Goal: Information Seeking & Learning: Learn about a topic

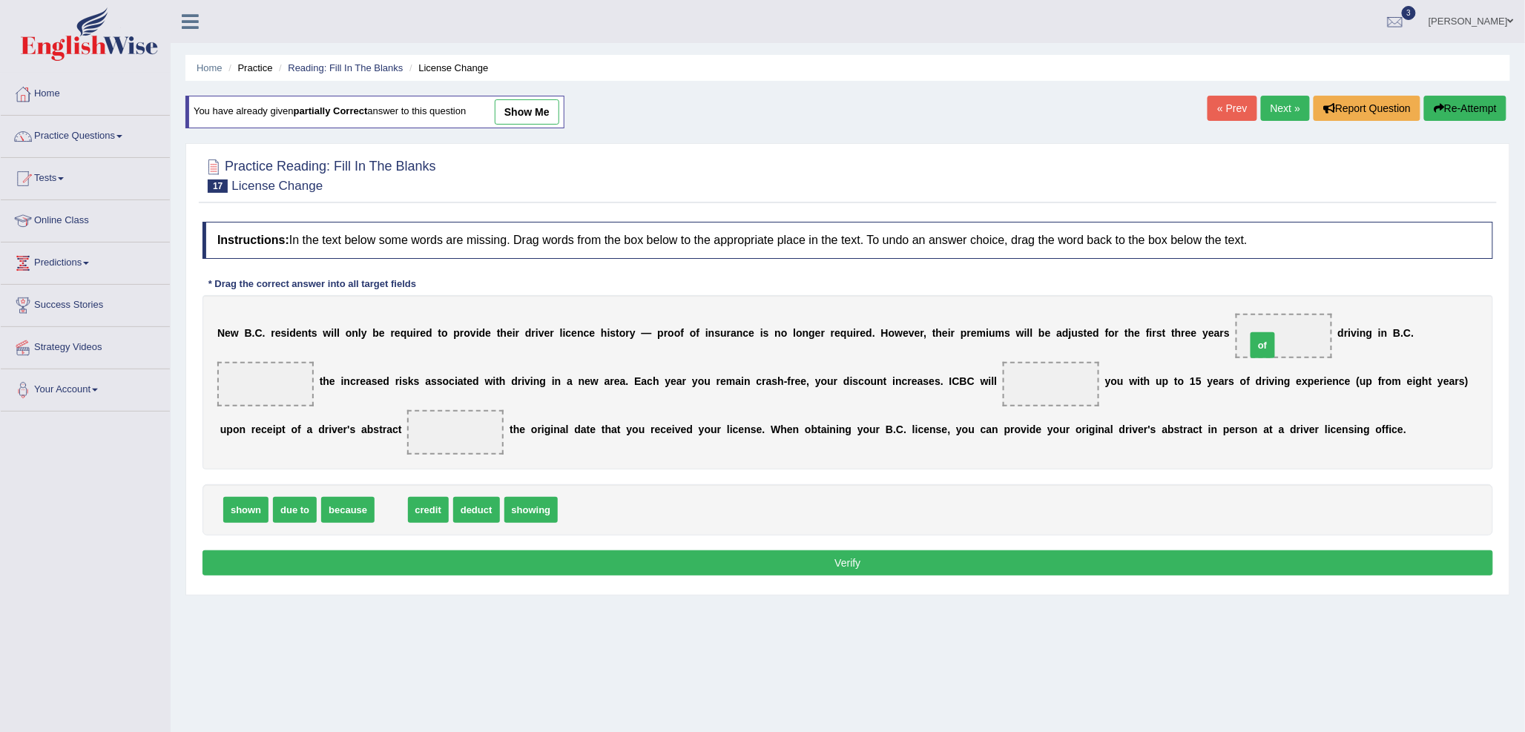
drag, startPoint x: 383, startPoint y: 510, endPoint x: 1255, endPoint y: 346, distance: 886.9
drag, startPoint x: 304, startPoint y: 507, endPoint x: 276, endPoint y: 386, distance: 124.1
drag, startPoint x: 352, startPoint y: 516, endPoint x: 1044, endPoint y: 394, distance: 703.5
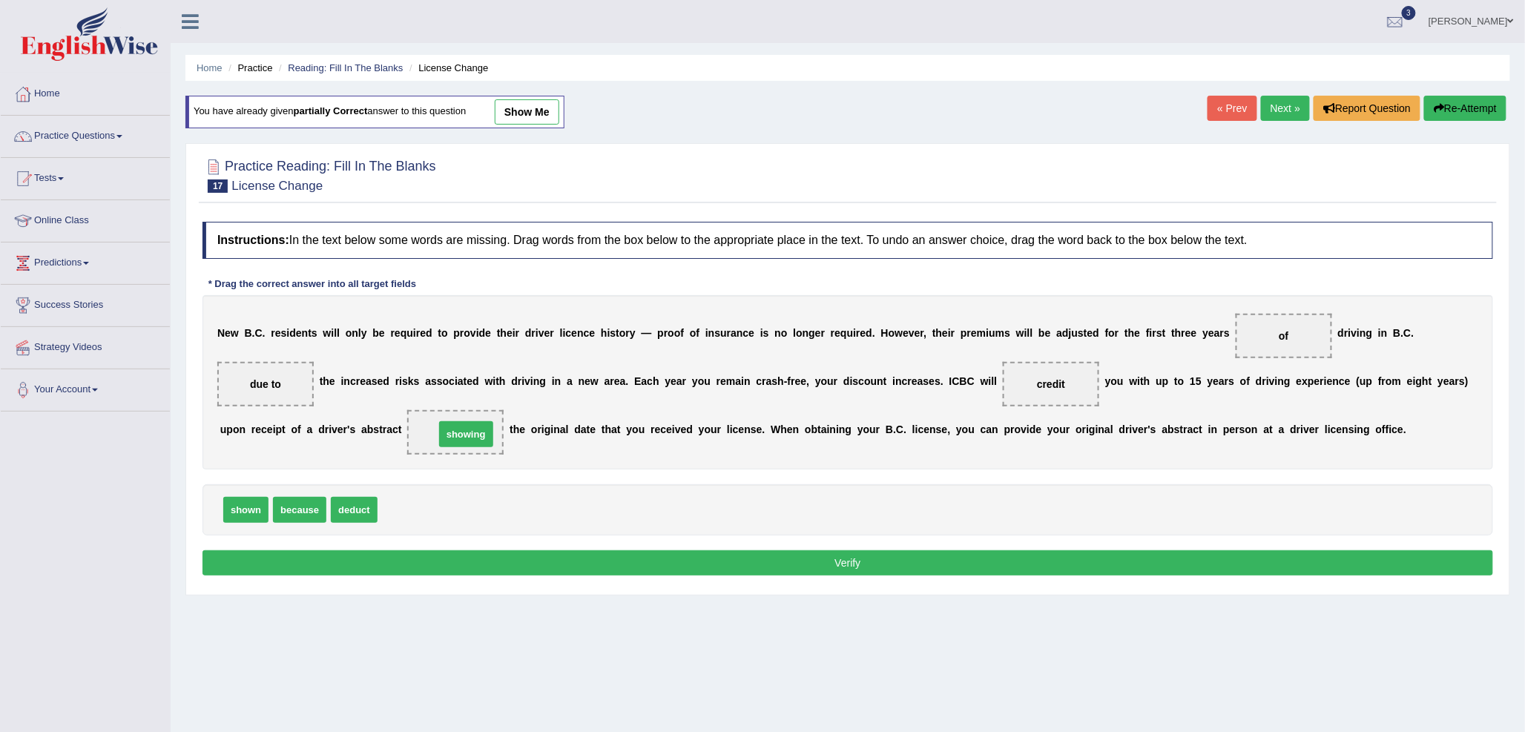
drag, startPoint x: 418, startPoint y: 509, endPoint x: 475, endPoint y: 433, distance: 94.8
click at [693, 570] on button "Verify" at bounding box center [847, 562] width 1291 height 25
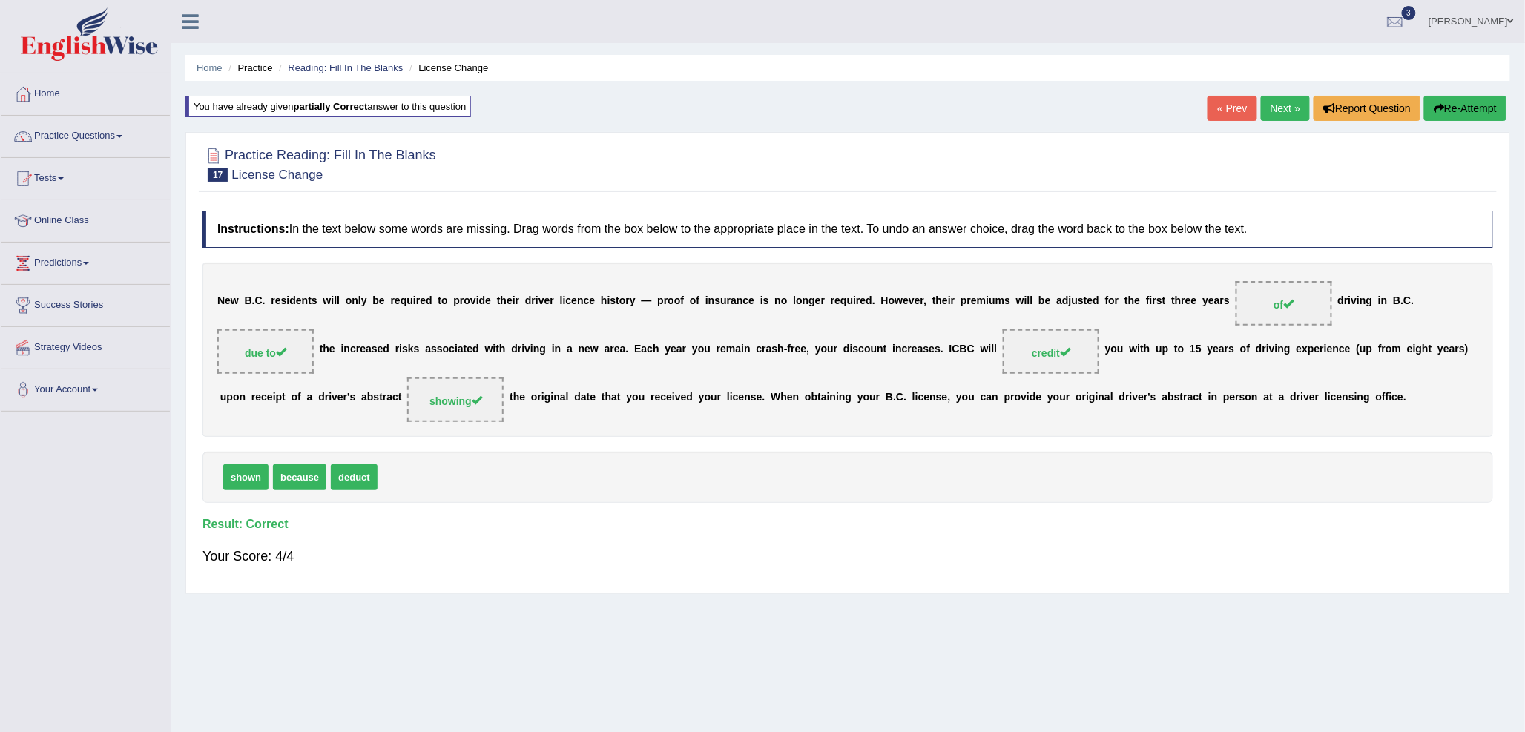
click at [1278, 106] on link "Next »" at bounding box center [1285, 108] width 49 height 25
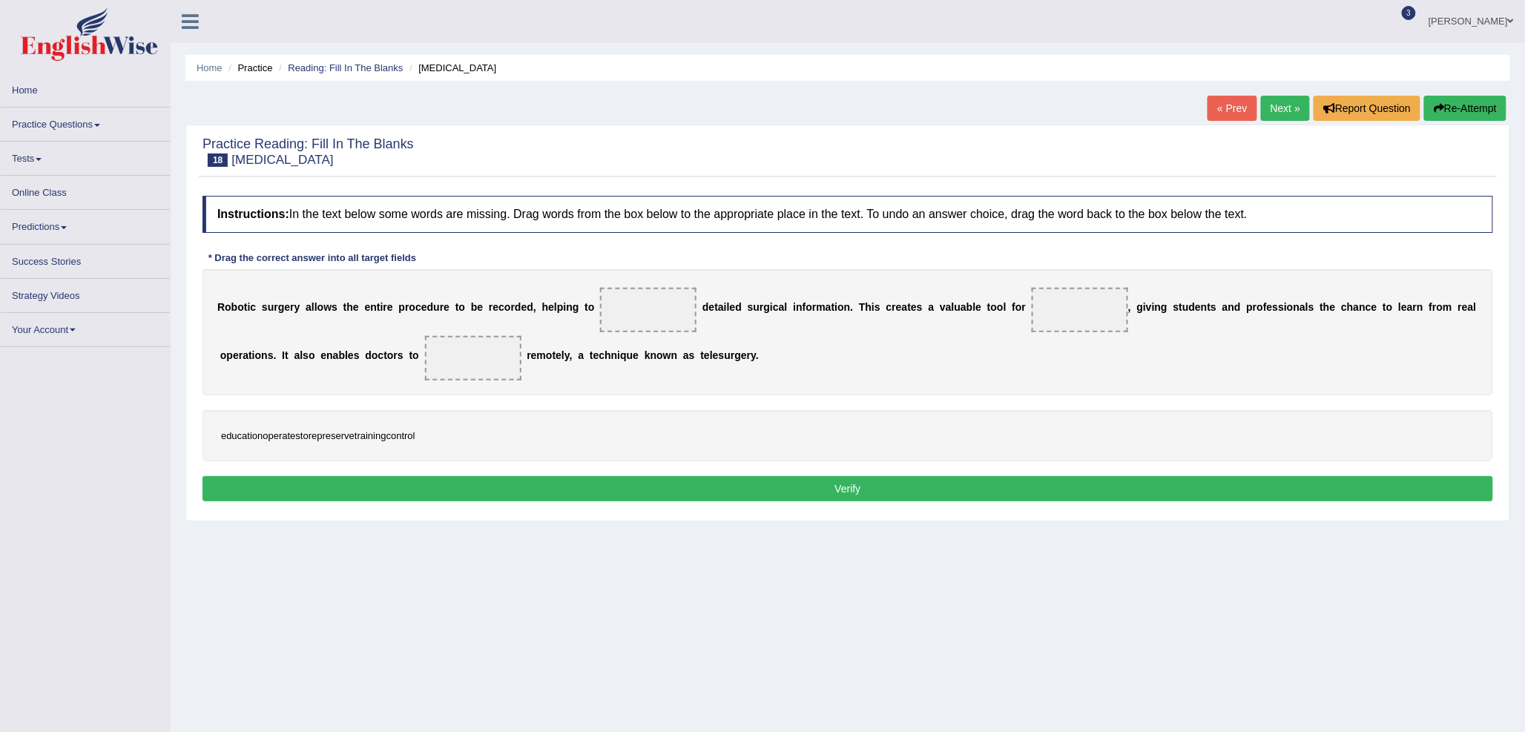
drag, startPoint x: 386, startPoint y: 436, endPoint x: 452, endPoint y: 450, distance: 68.2
click at [451, 451] on div "education operate store preserve training control" at bounding box center [847, 435] width 1291 height 51
click at [449, 434] on div "education operate store preserve training control" at bounding box center [847, 435] width 1291 height 51
click at [625, 309] on span at bounding box center [648, 310] width 96 height 45
click at [611, 336] on div "R o b o t i c s u r g e r y a l l o w s t h e e n t i r e p r o c e d u r e t o…" at bounding box center [847, 332] width 1291 height 126
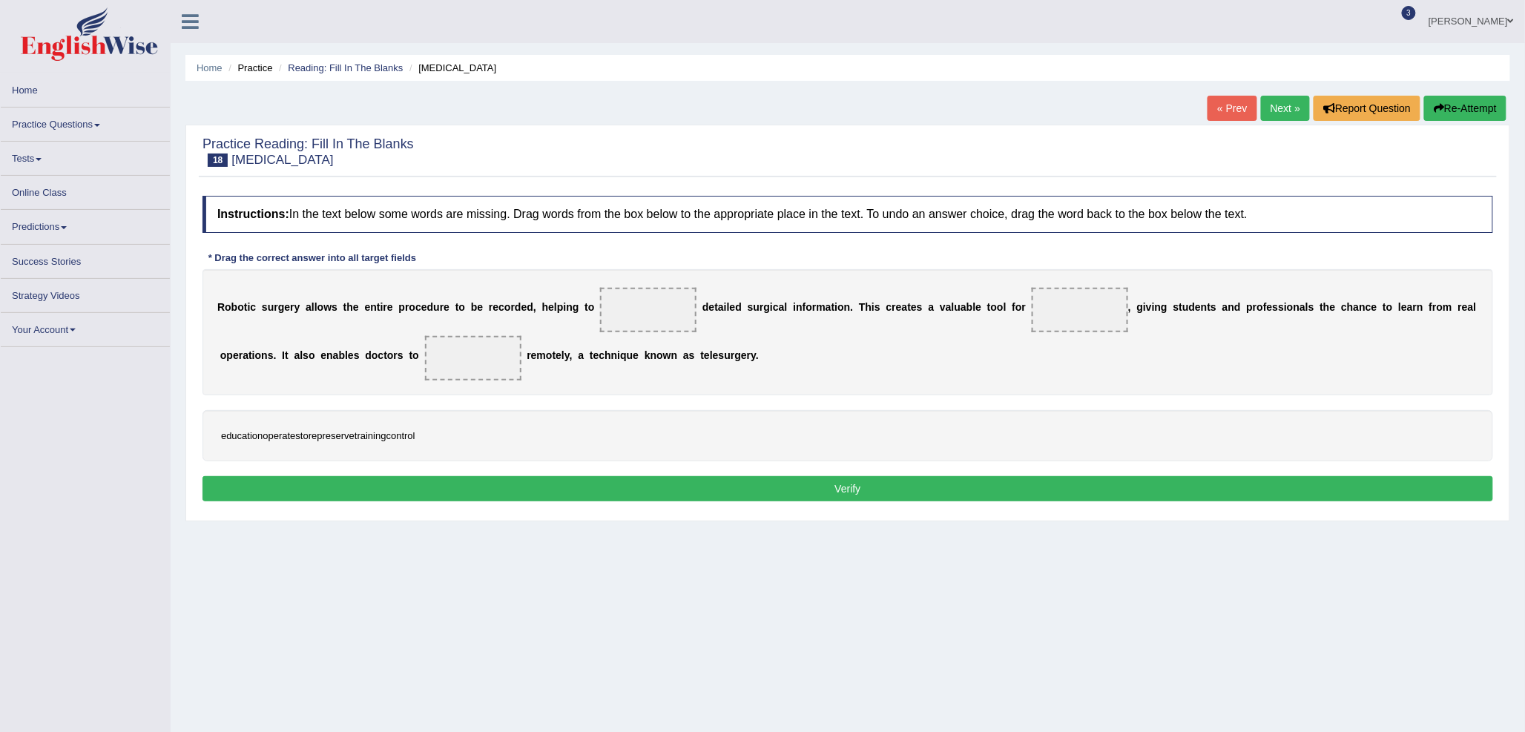
click at [1462, 112] on button "Re-Attempt" at bounding box center [1465, 108] width 82 height 25
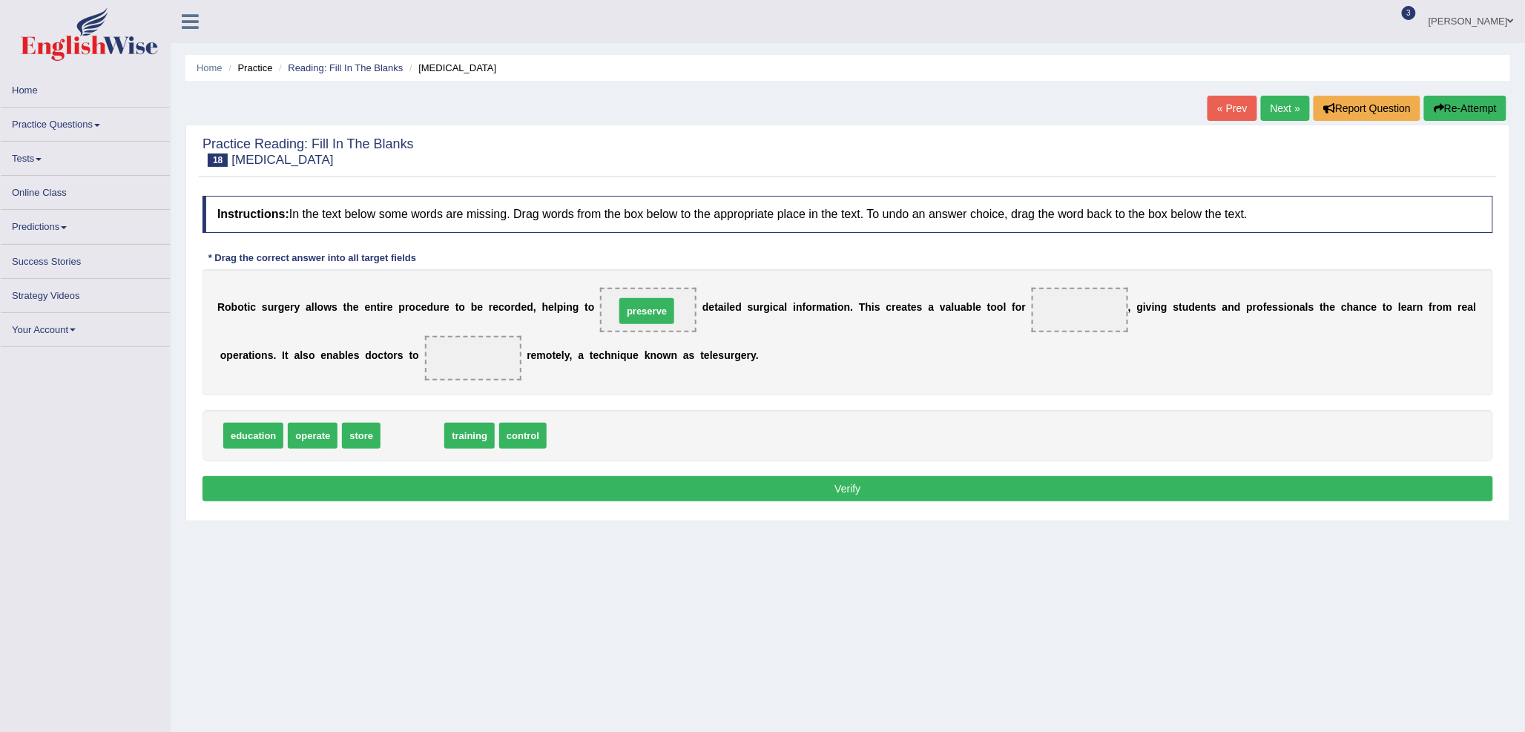
drag, startPoint x: 420, startPoint y: 438, endPoint x: 654, endPoint y: 314, distance: 265.1
drag, startPoint x: 412, startPoint y: 433, endPoint x: 1078, endPoint y: 308, distance: 678.5
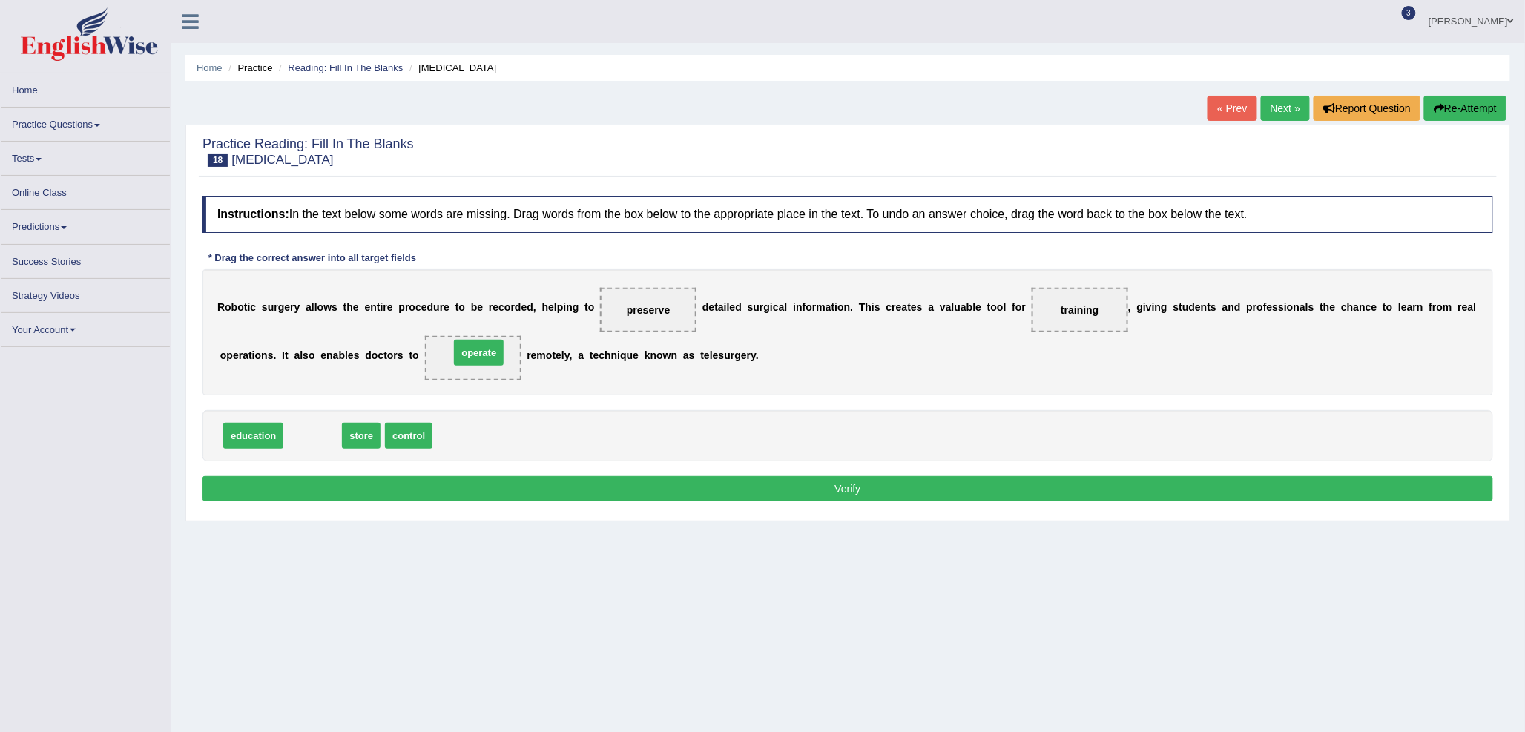
drag, startPoint x: 291, startPoint y: 429, endPoint x: 457, endPoint y: 345, distance: 185.4
click at [695, 481] on button "Verify" at bounding box center [847, 488] width 1291 height 25
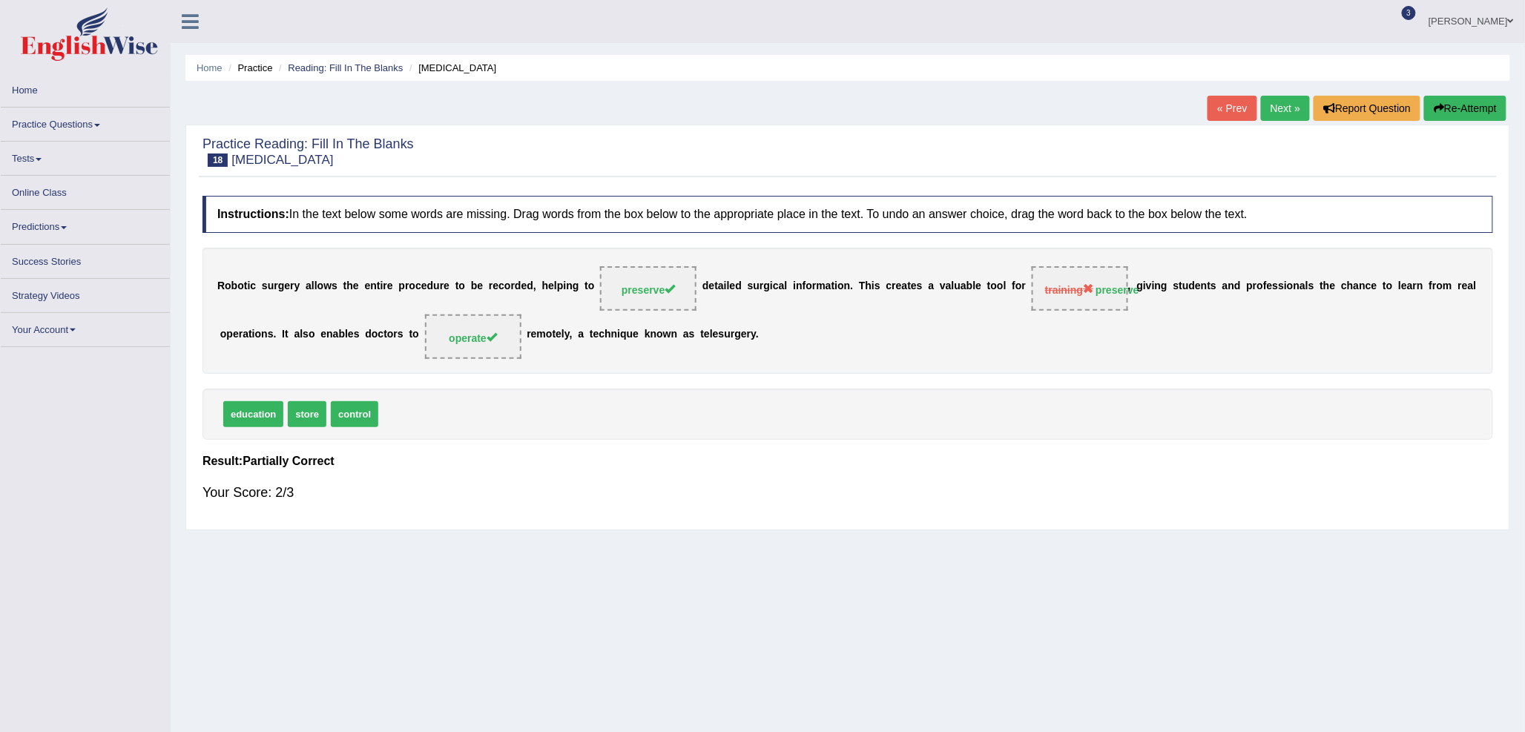
click at [1281, 101] on link "Next »" at bounding box center [1285, 108] width 49 height 25
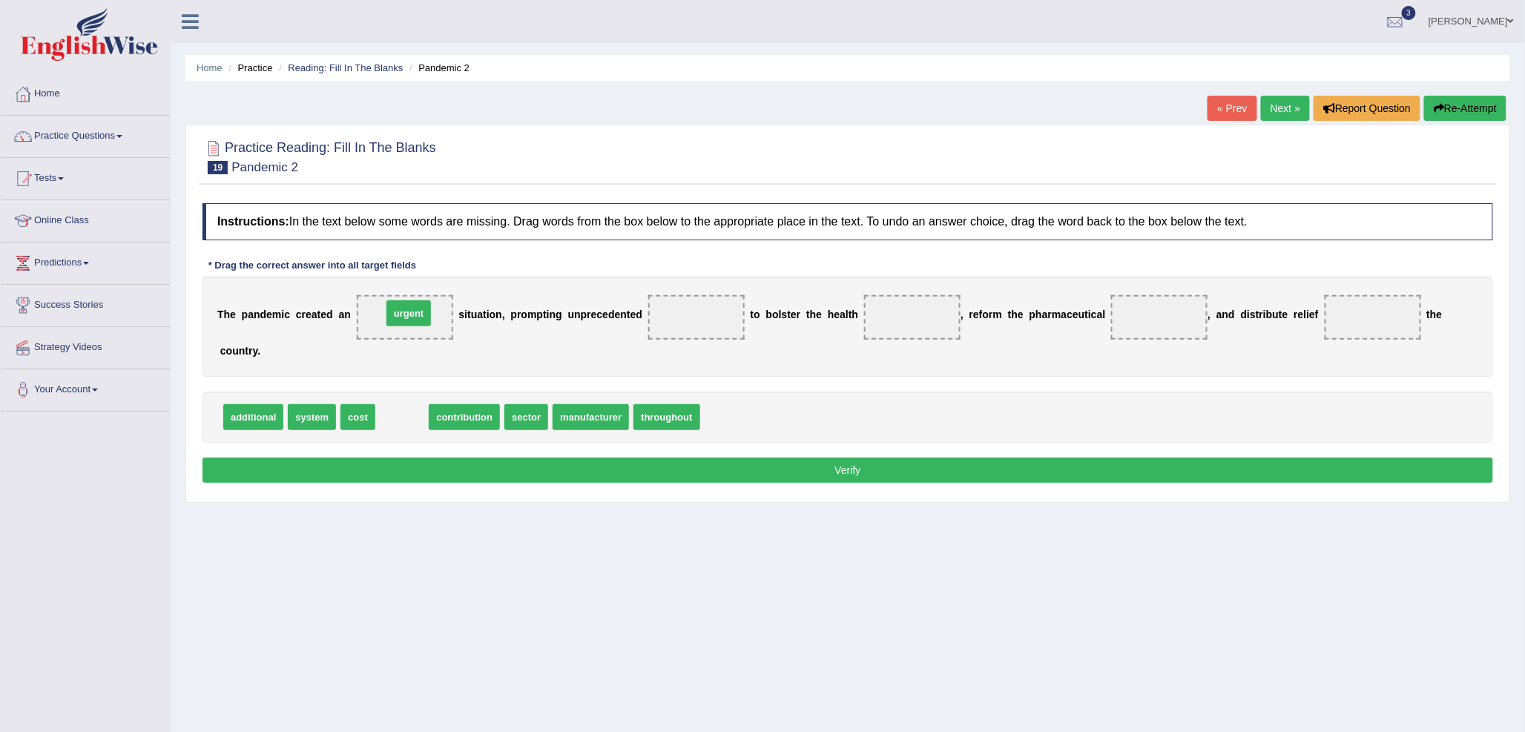
drag, startPoint x: 409, startPoint y: 418, endPoint x: 416, endPoint y: 314, distance: 104.1
drag, startPoint x: 476, startPoint y: 416, endPoint x: 936, endPoint y: 320, distance: 469.9
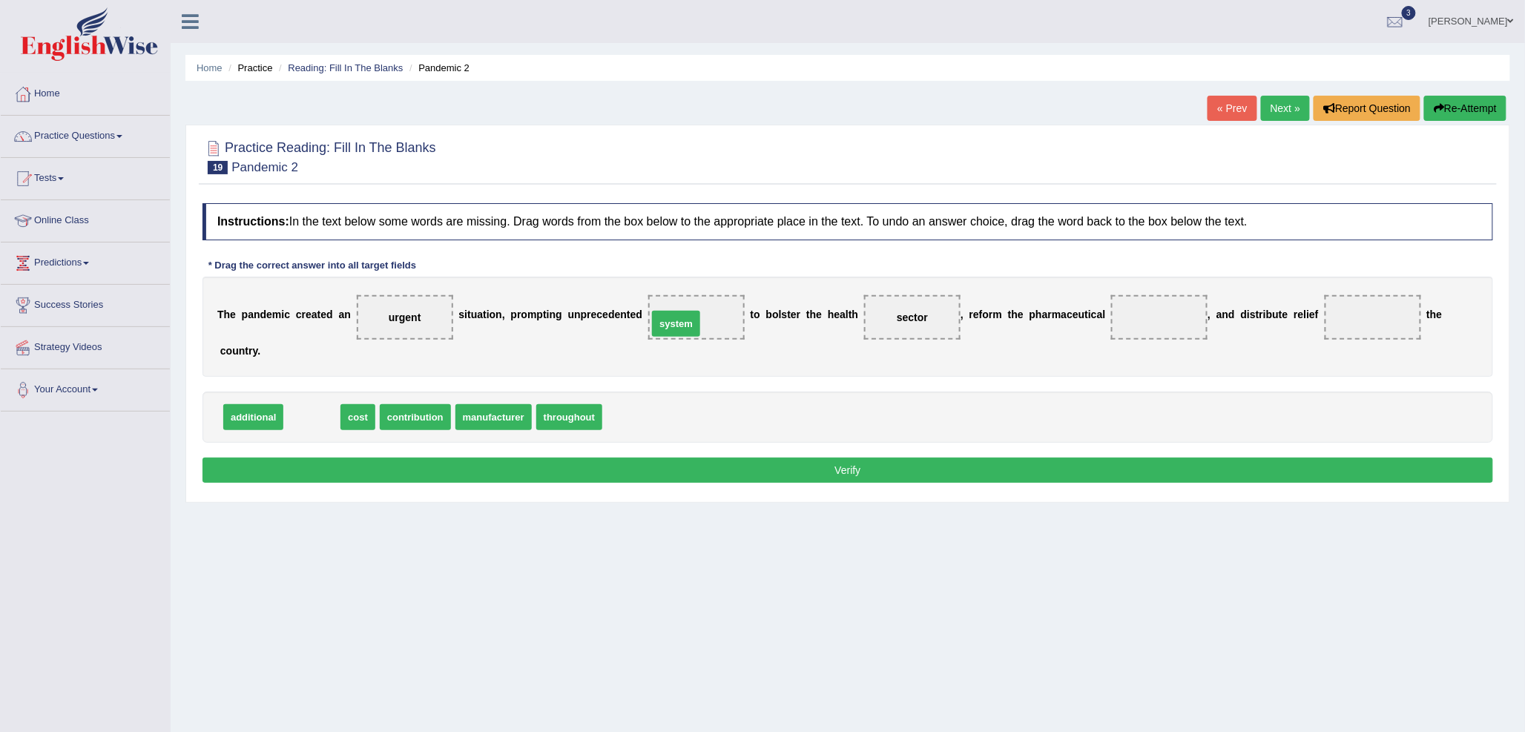
drag, startPoint x: 306, startPoint y: 420, endPoint x: 670, endPoint y: 326, distance: 375.3
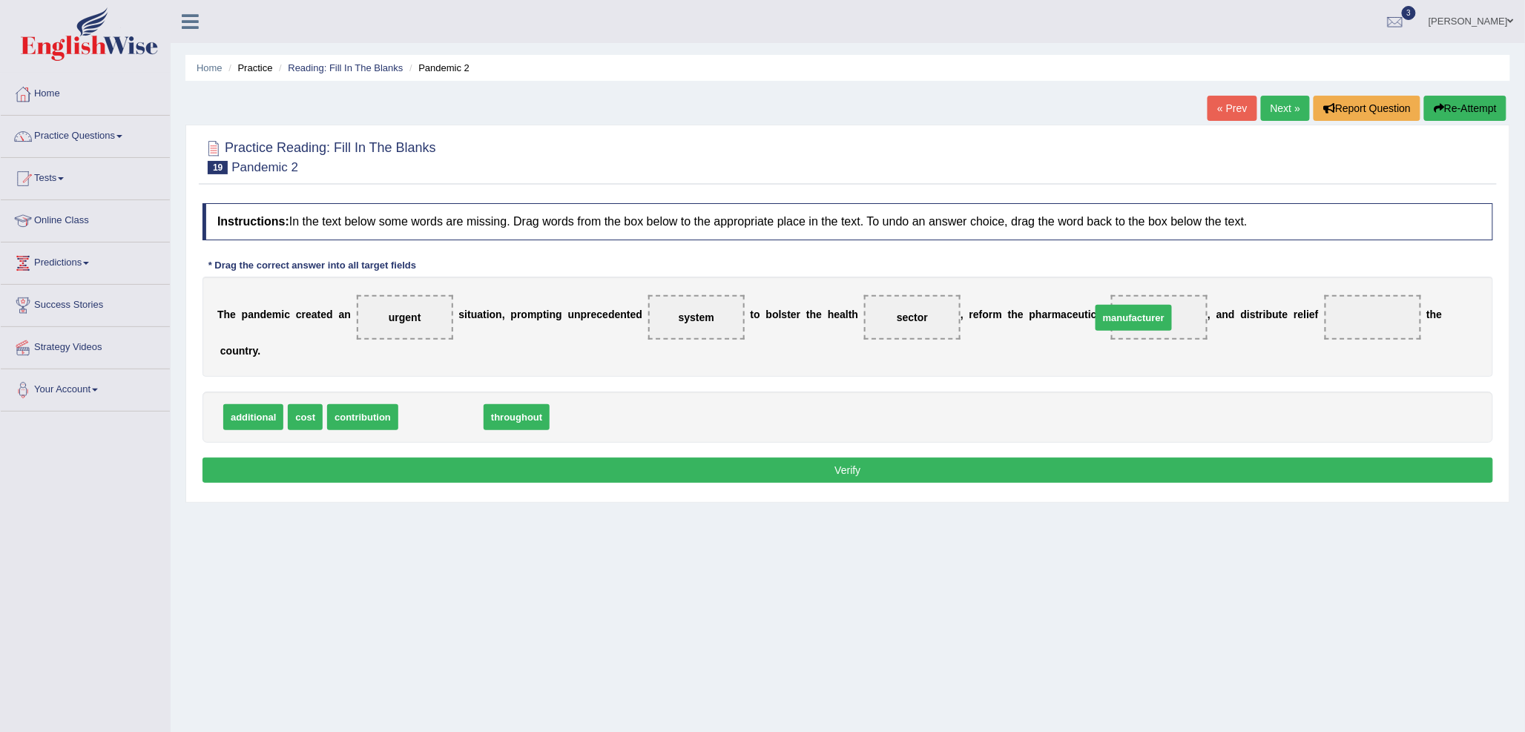
drag, startPoint x: 460, startPoint y: 413, endPoint x: 1153, endPoint y: 314, distance: 699.9
drag, startPoint x: 431, startPoint y: 419, endPoint x: 1397, endPoint y: 317, distance: 971.8
click at [819, 468] on button "Verify" at bounding box center [847, 470] width 1291 height 25
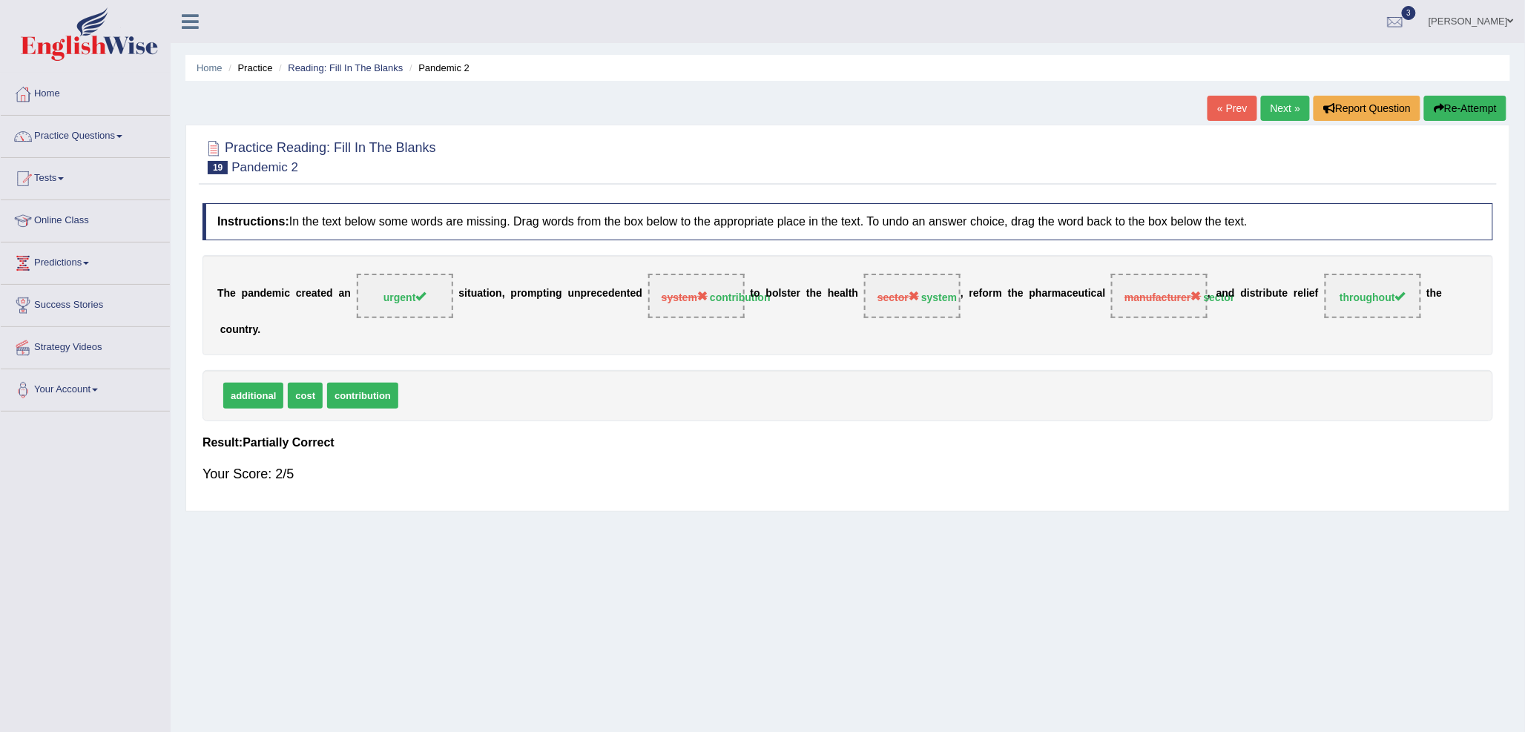
click at [1285, 102] on link "Next »" at bounding box center [1285, 108] width 49 height 25
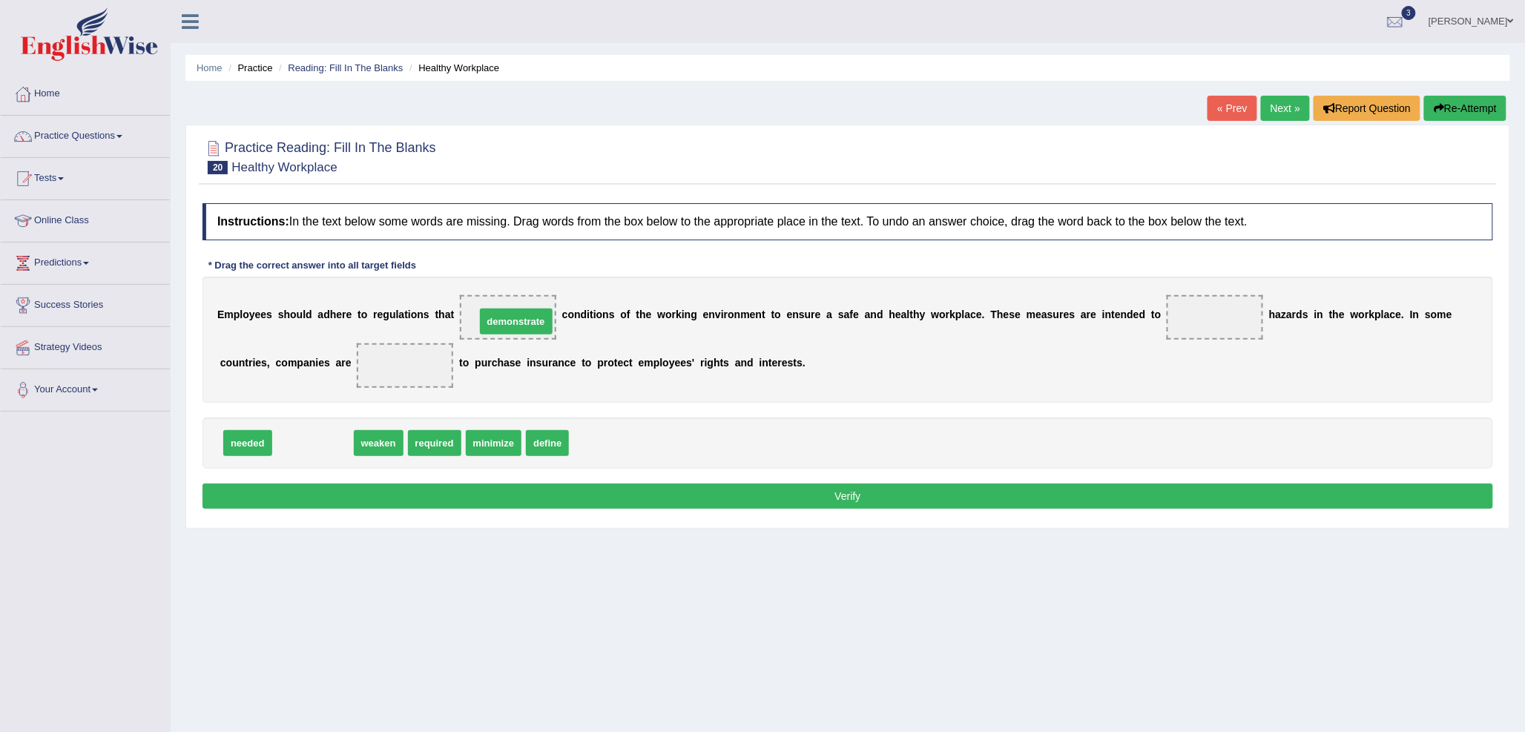
drag, startPoint x: 314, startPoint y: 444, endPoint x: 517, endPoint y: 322, distance: 236.9
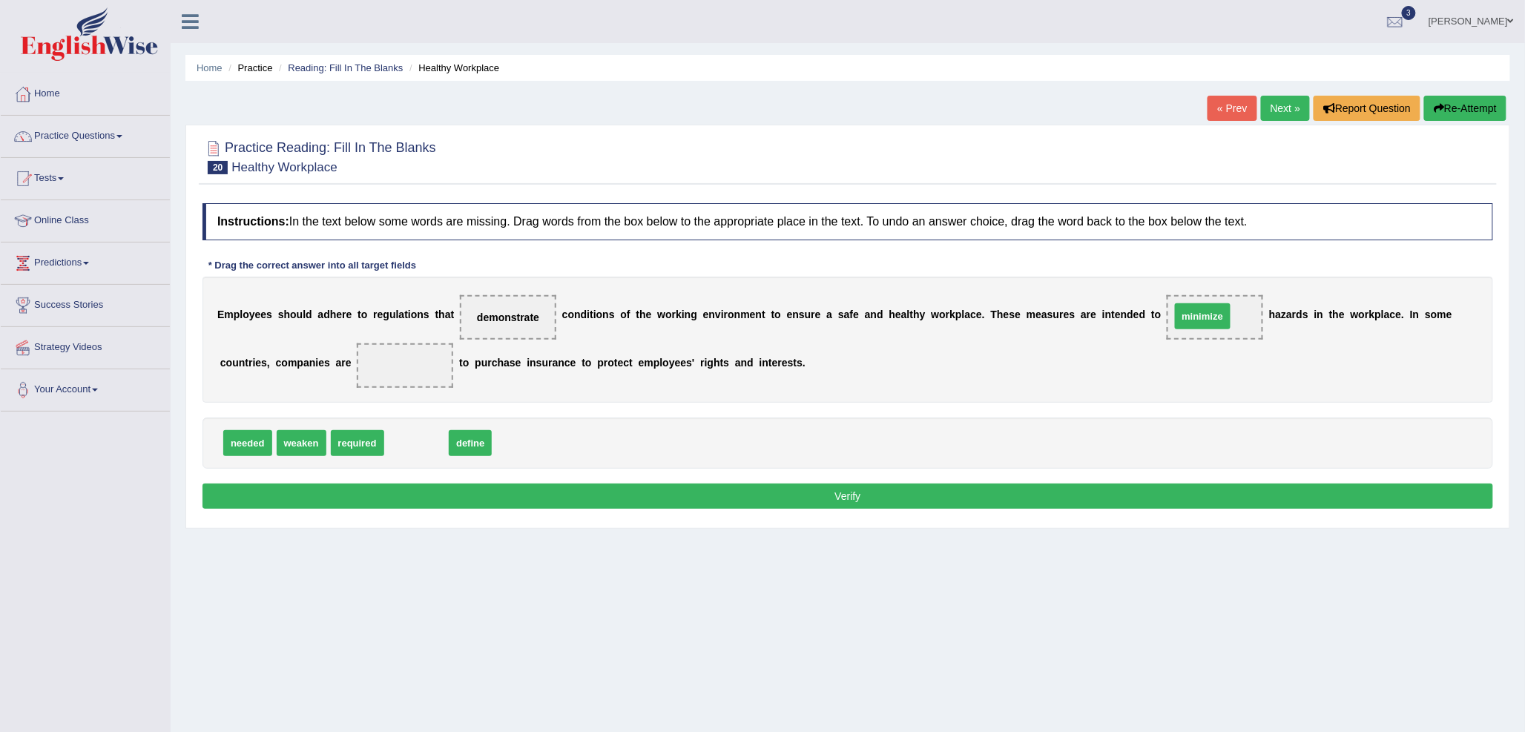
drag, startPoint x: 427, startPoint y: 443, endPoint x: 1213, endPoint y: 316, distance: 796.4
drag, startPoint x: 347, startPoint y: 448, endPoint x: 405, endPoint y: 372, distance: 95.2
click at [824, 495] on button "Verify" at bounding box center [847, 496] width 1291 height 25
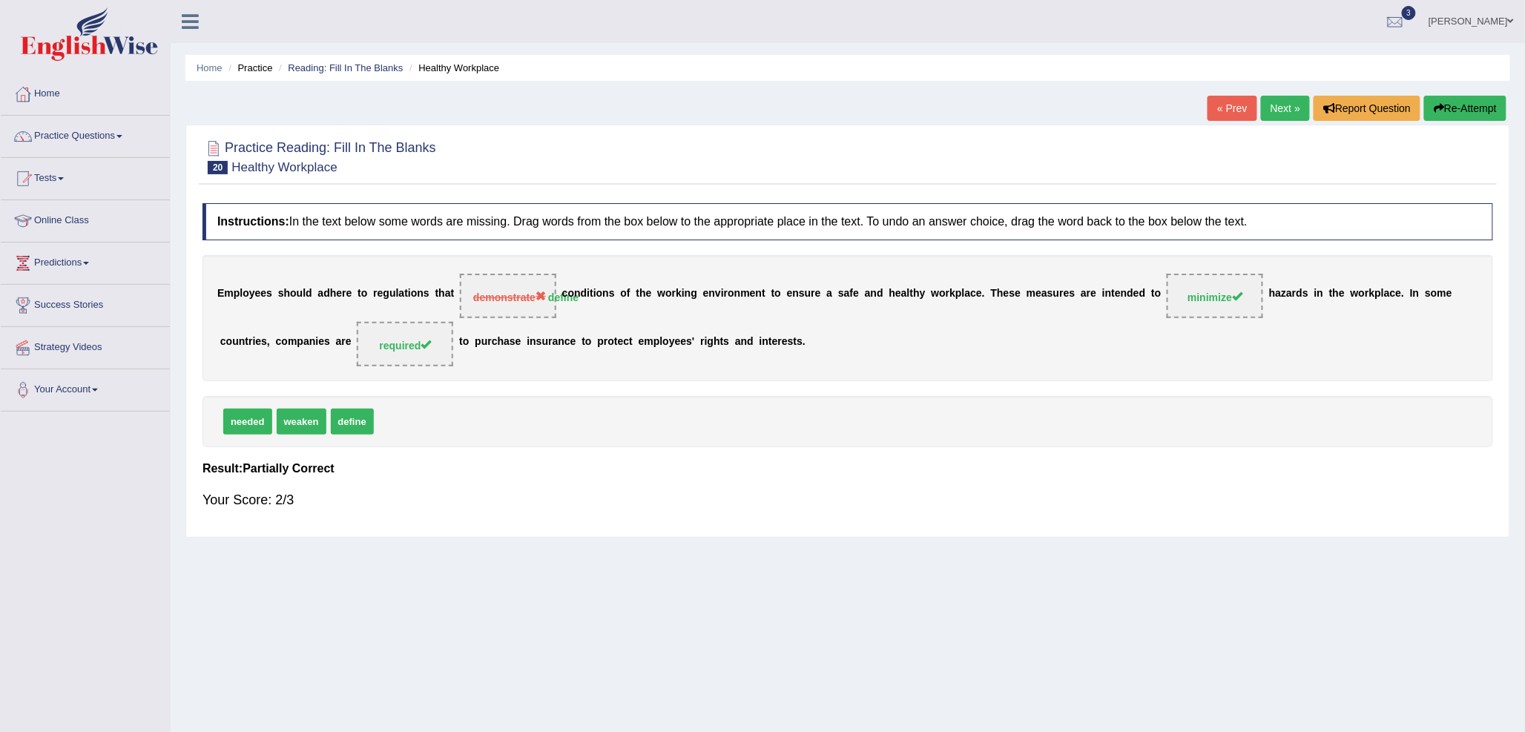
click at [1272, 108] on link "Next »" at bounding box center [1285, 108] width 49 height 25
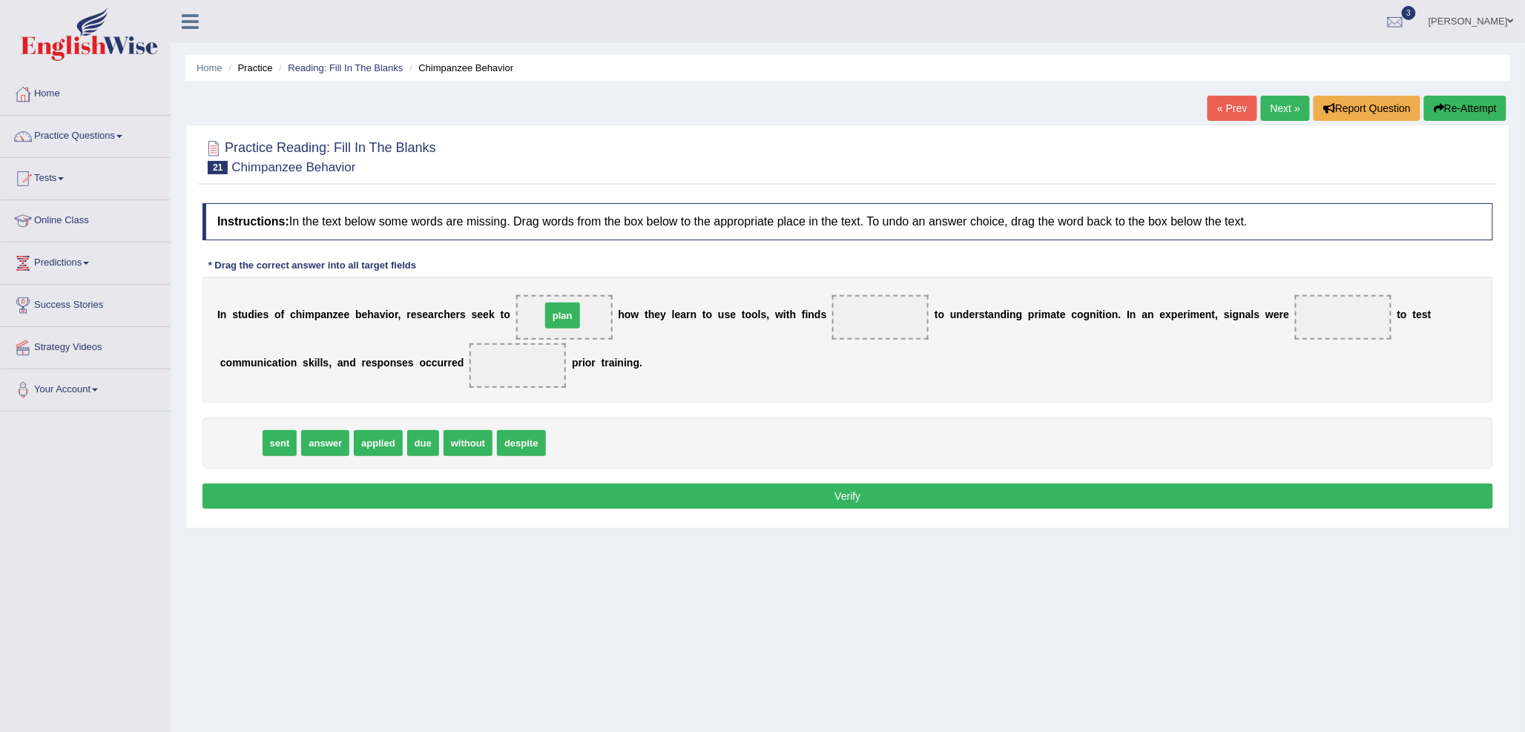
drag, startPoint x: 238, startPoint y: 448, endPoint x: 560, endPoint y: 320, distance: 346.5
drag, startPoint x: 377, startPoint y: 447, endPoint x: 869, endPoint y: 324, distance: 506.9
drag, startPoint x: 242, startPoint y: 439, endPoint x: 1348, endPoint y: 312, distance: 1113.1
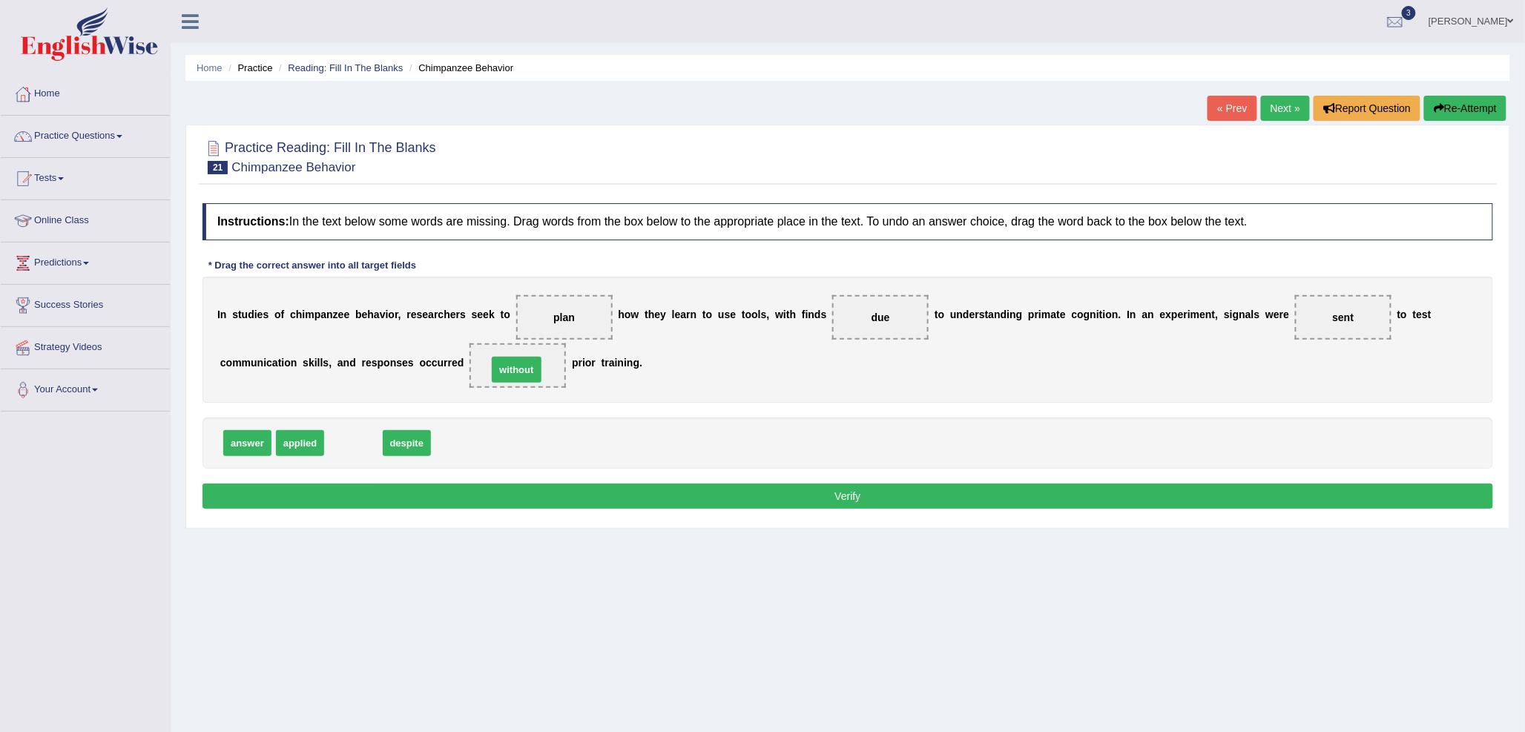
drag, startPoint x: 361, startPoint y: 441, endPoint x: 524, endPoint y: 367, distance: 178.9
click at [781, 510] on div "Instructions: In the text below some words are missing. Drag words from the box…" at bounding box center [848, 358] width 1298 height 325
click at [786, 501] on button "Verify" at bounding box center [847, 496] width 1291 height 25
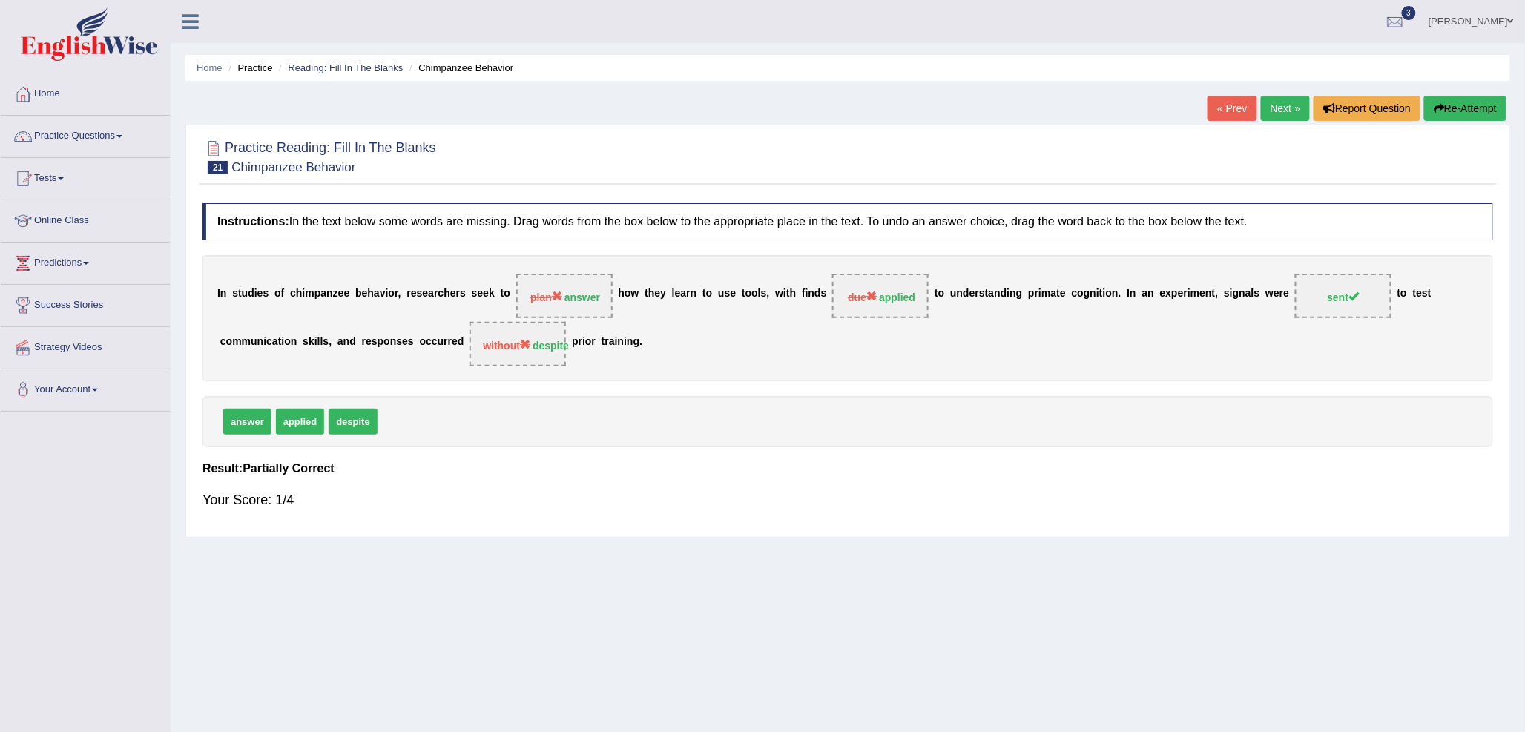
click at [1280, 110] on link "Next »" at bounding box center [1285, 108] width 49 height 25
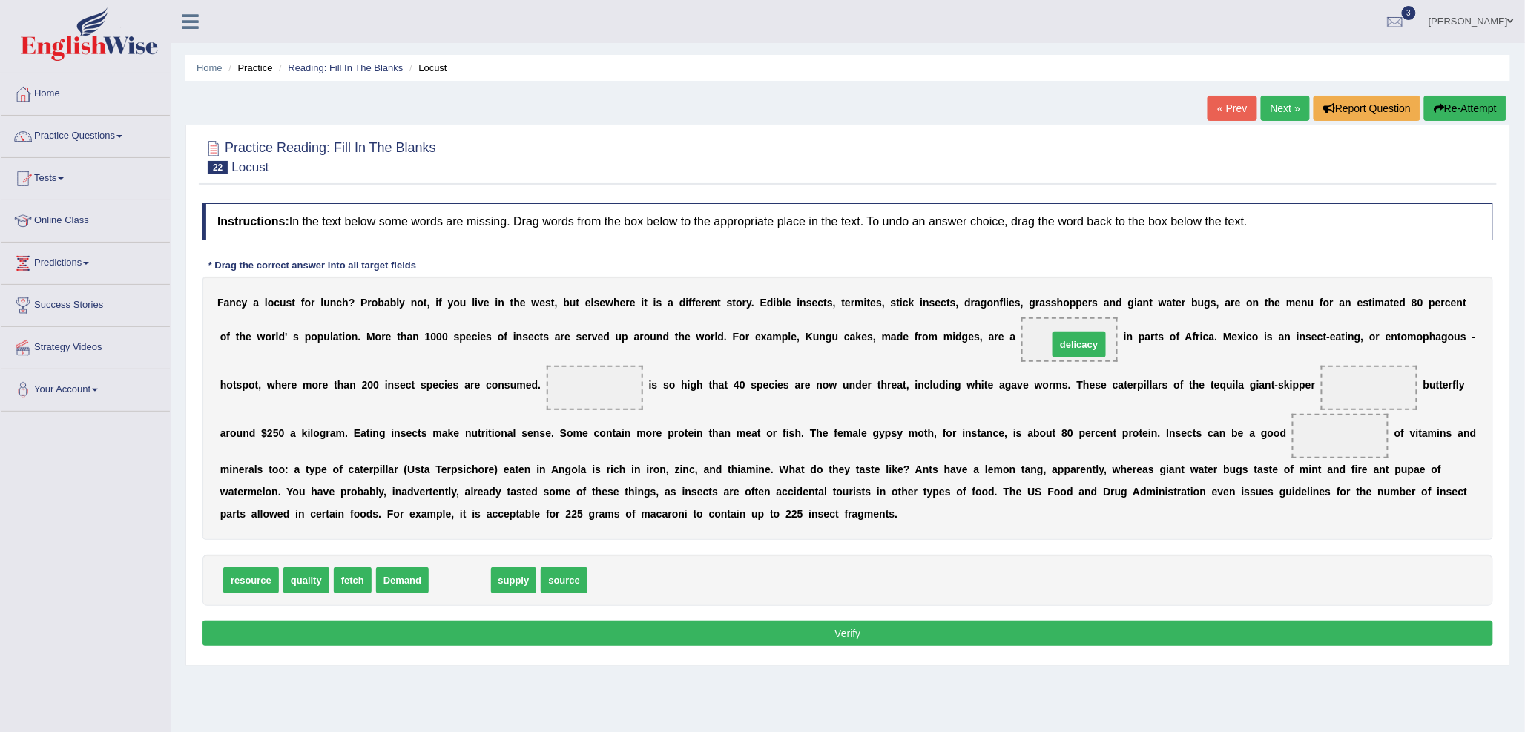
drag, startPoint x: 461, startPoint y: 579, endPoint x: 1088, endPoint y: 343, distance: 669.7
drag, startPoint x: 401, startPoint y: 581, endPoint x: 599, endPoint y: 395, distance: 271.8
drag, startPoint x: 464, startPoint y: 586, endPoint x: 1465, endPoint y: 428, distance: 1013.7
click at [1465, 428] on div "Instructions: In the text below some words are missing. Drag words from the box…" at bounding box center [848, 427] width 1298 height 462
drag, startPoint x: 455, startPoint y: 574, endPoint x: 1381, endPoint y: 378, distance: 946.1
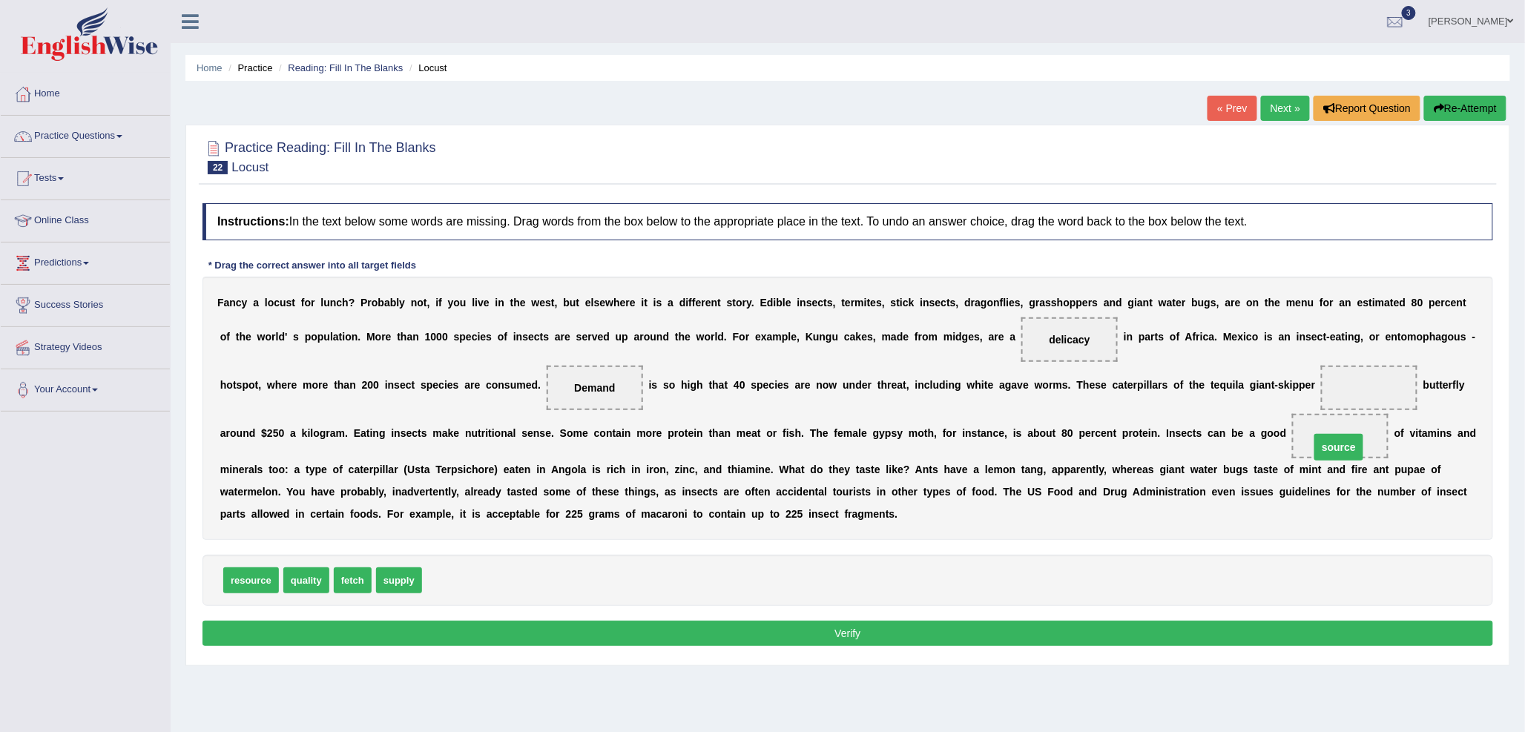
drag, startPoint x: 1383, startPoint y: 387, endPoint x: 1353, endPoint y: 447, distance: 66.7
drag, startPoint x: 245, startPoint y: 584, endPoint x: 1363, endPoint y: 395, distance: 1134.4
click at [625, 643] on button "Verify" at bounding box center [847, 633] width 1291 height 25
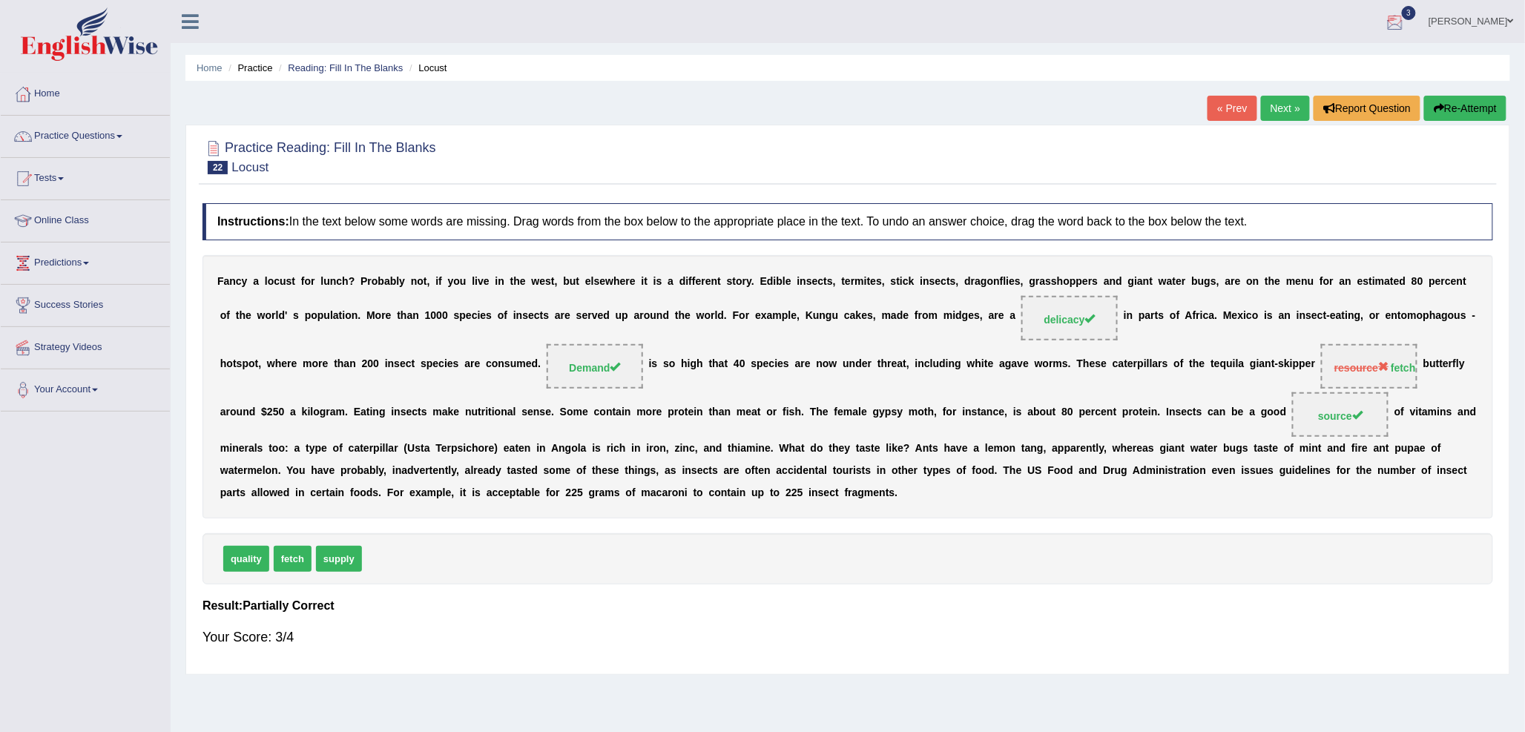
click at [1291, 105] on link "Next »" at bounding box center [1285, 108] width 49 height 25
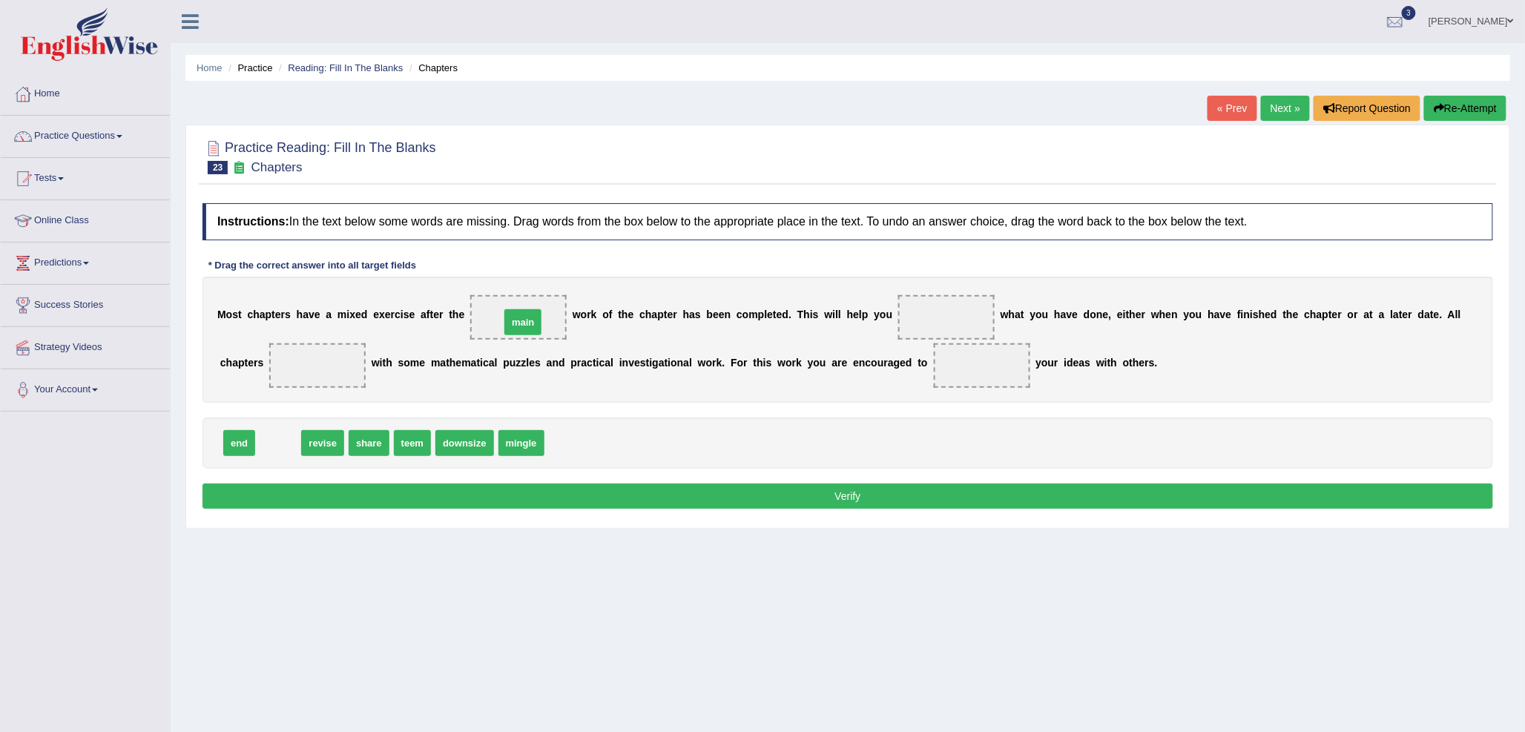
drag, startPoint x: 280, startPoint y: 443, endPoint x: 524, endPoint y: 323, distance: 272.7
drag, startPoint x: 277, startPoint y: 444, endPoint x: 944, endPoint y: 320, distance: 678.2
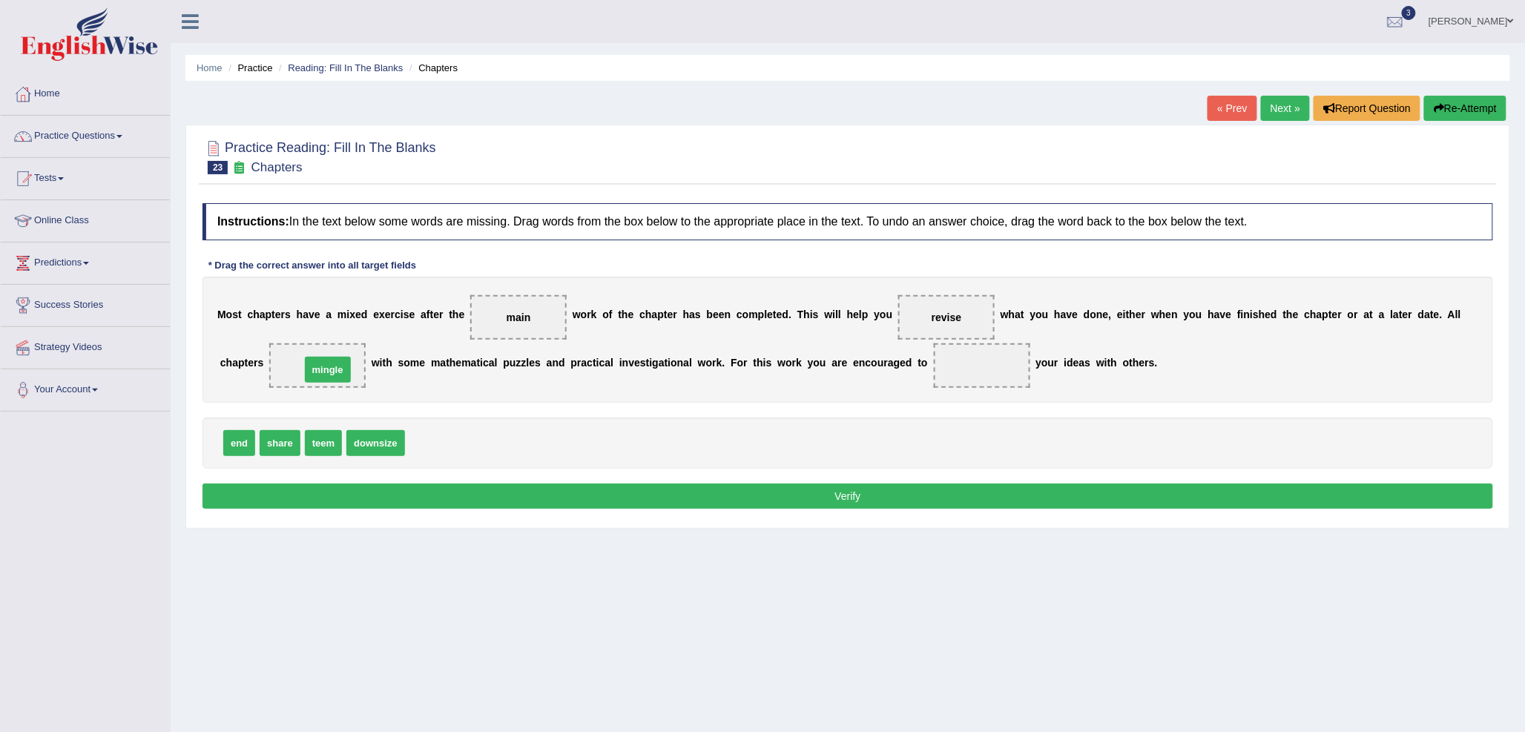
drag, startPoint x: 441, startPoint y: 438, endPoint x: 336, endPoint y: 365, distance: 127.8
drag, startPoint x: 316, startPoint y: 438, endPoint x: 976, endPoint y: 372, distance: 663.5
click at [811, 498] on button "Verify" at bounding box center [847, 496] width 1291 height 25
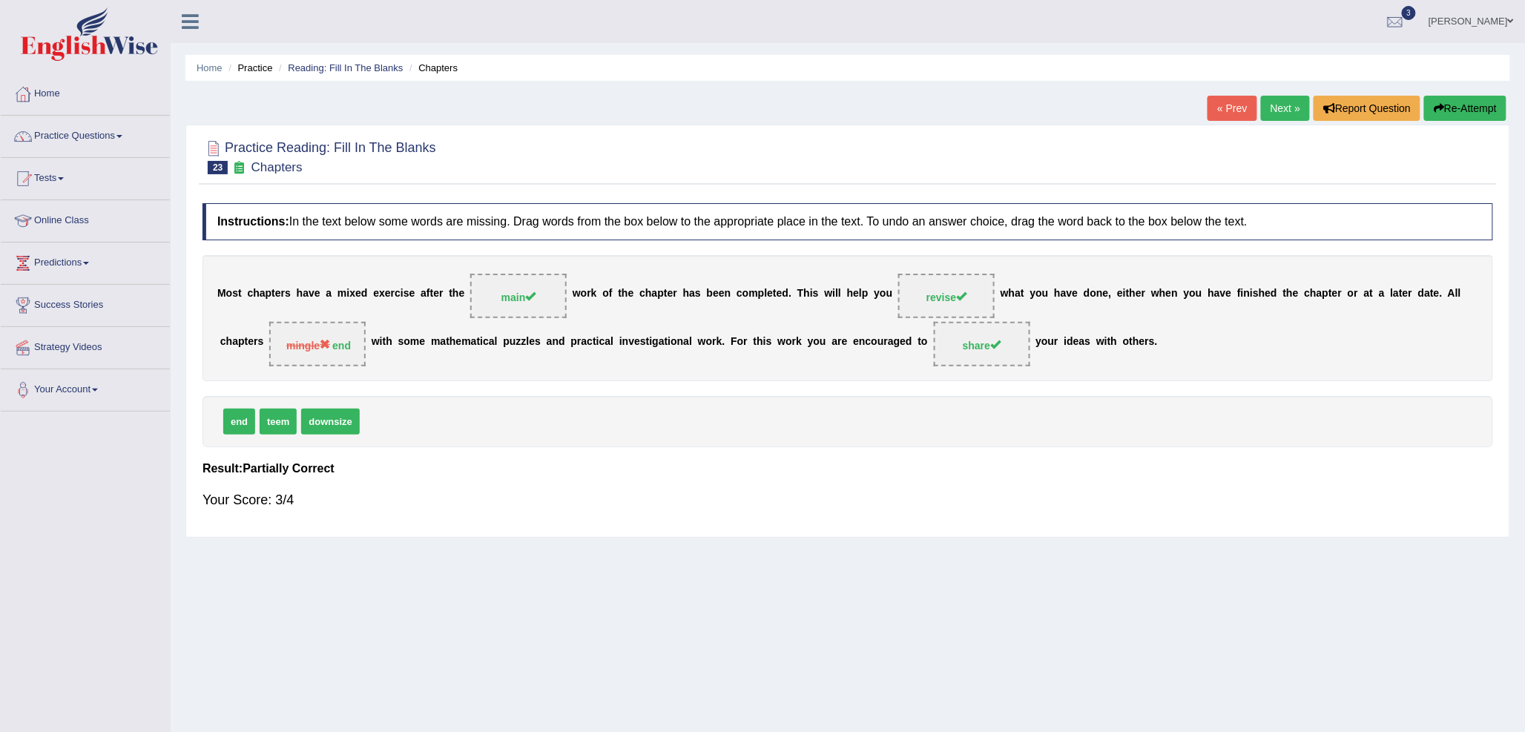
click at [1285, 99] on link "Next »" at bounding box center [1285, 108] width 49 height 25
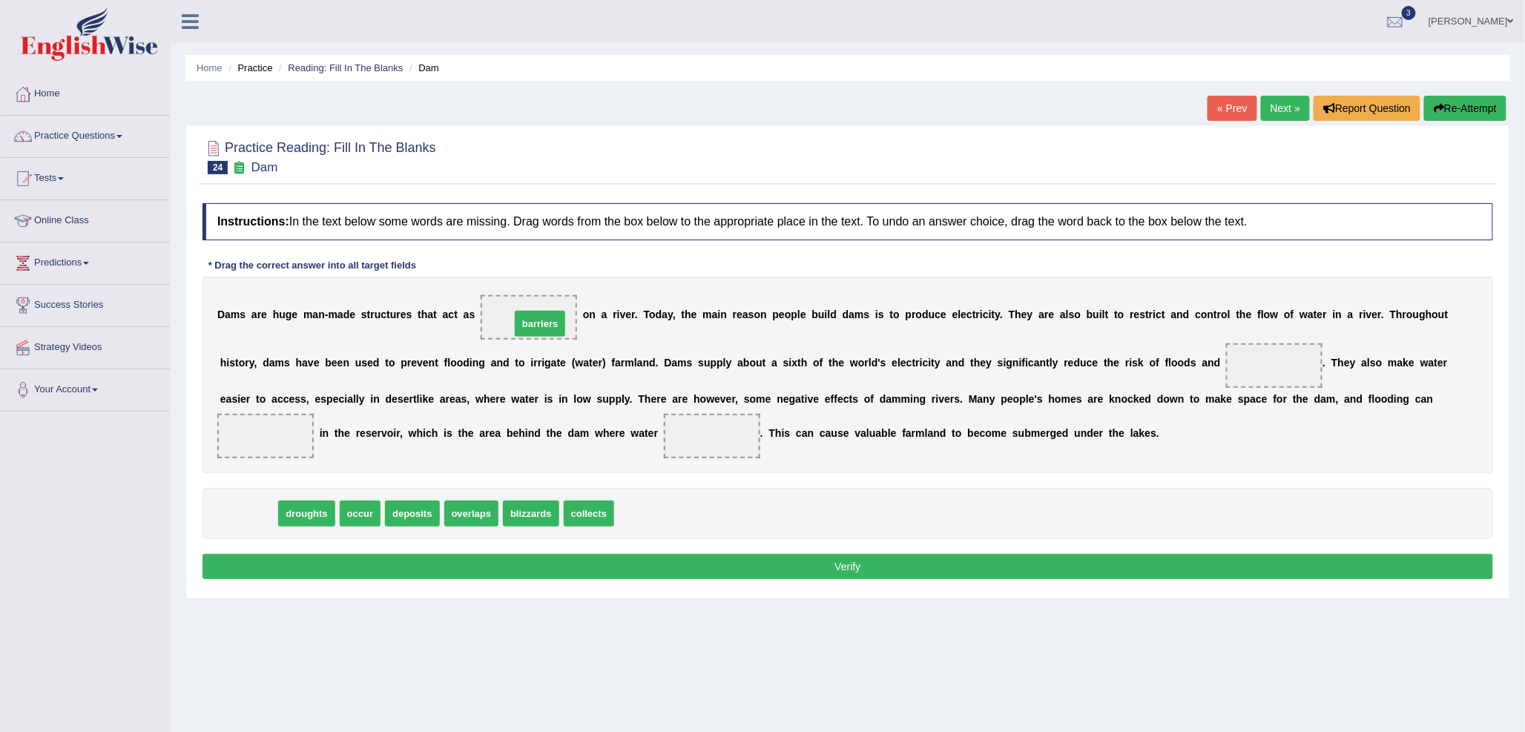
drag, startPoint x: 250, startPoint y: 510, endPoint x: 541, endPoint y: 320, distance: 347.9
drag, startPoint x: 371, startPoint y: 495, endPoint x: 1284, endPoint y: 364, distance: 922.3
drag, startPoint x: 240, startPoint y: 508, endPoint x: 264, endPoint y: 423, distance: 88.7
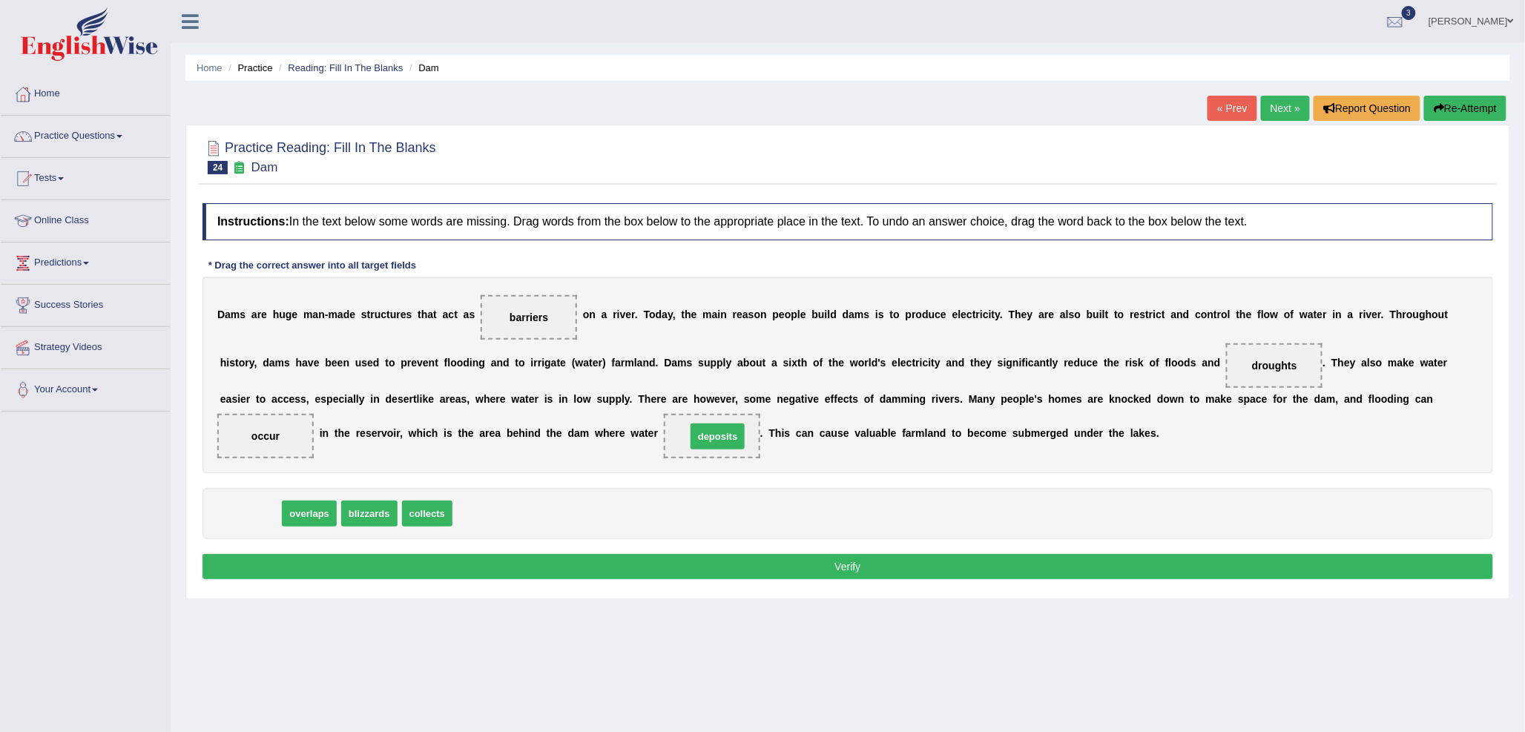
drag, startPoint x: 252, startPoint y: 513, endPoint x: 719, endPoint y: 435, distance: 473.6
click at [728, 567] on button "Verify" at bounding box center [847, 566] width 1291 height 25
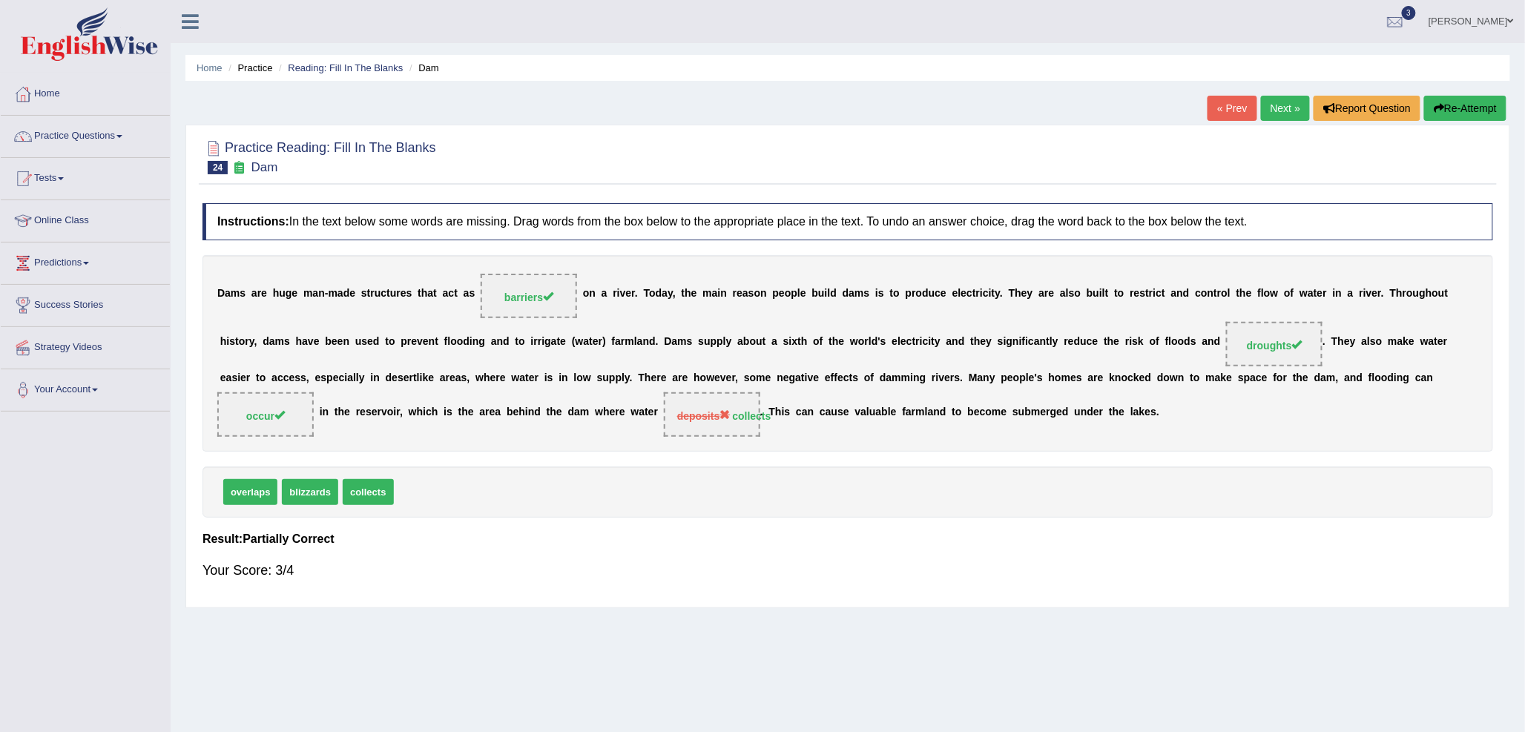
click at [1283, 108] on link "Next »" at bounding box center [1285, 108] width 49 height 25
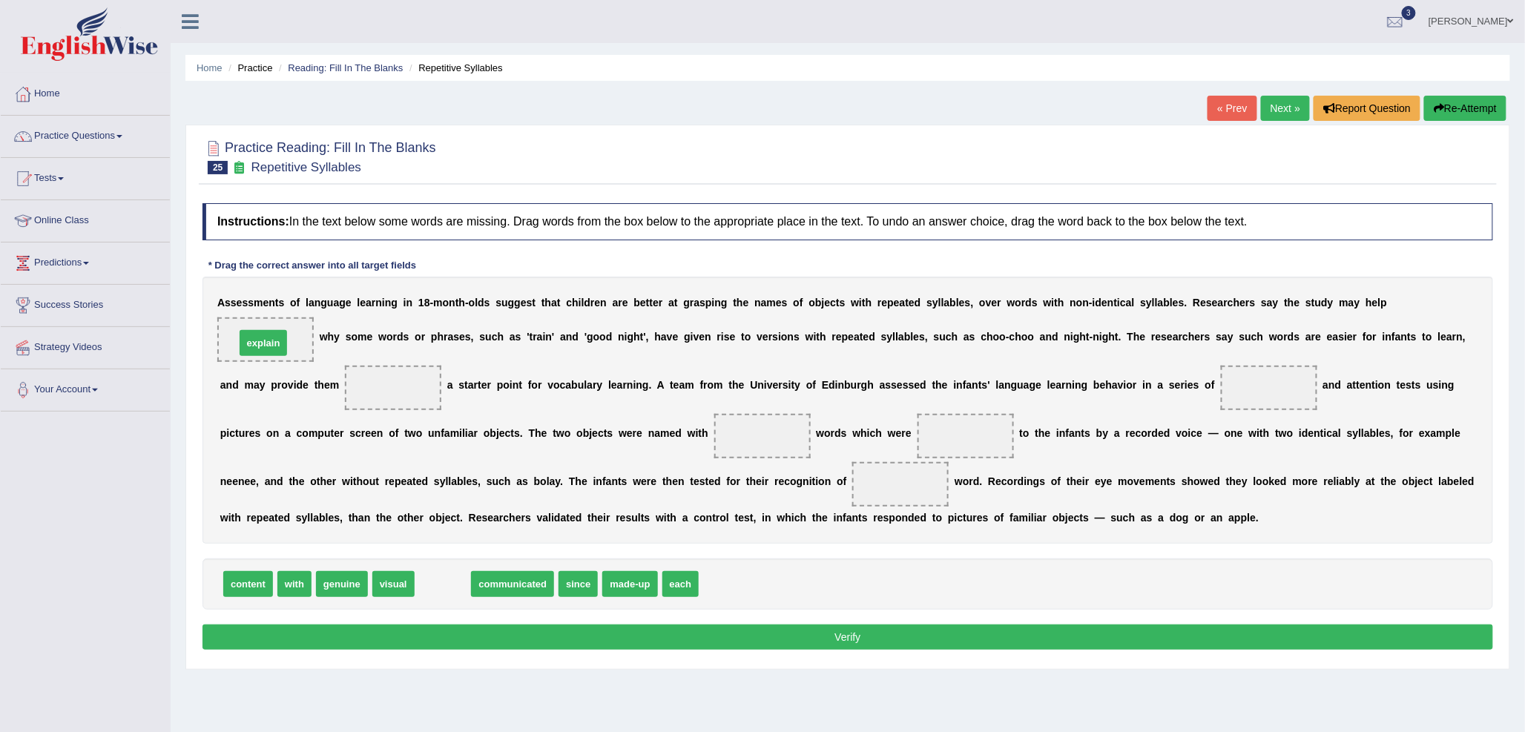
drag, startPoint x: 440, startPoint y: 584, endPoint x: 260, endPoint y: 343, distance: 300.5
drag, startPoint x: 289, startPoint y: 584, endPoint x: 403, endPoint y: 391, distance: 224.4
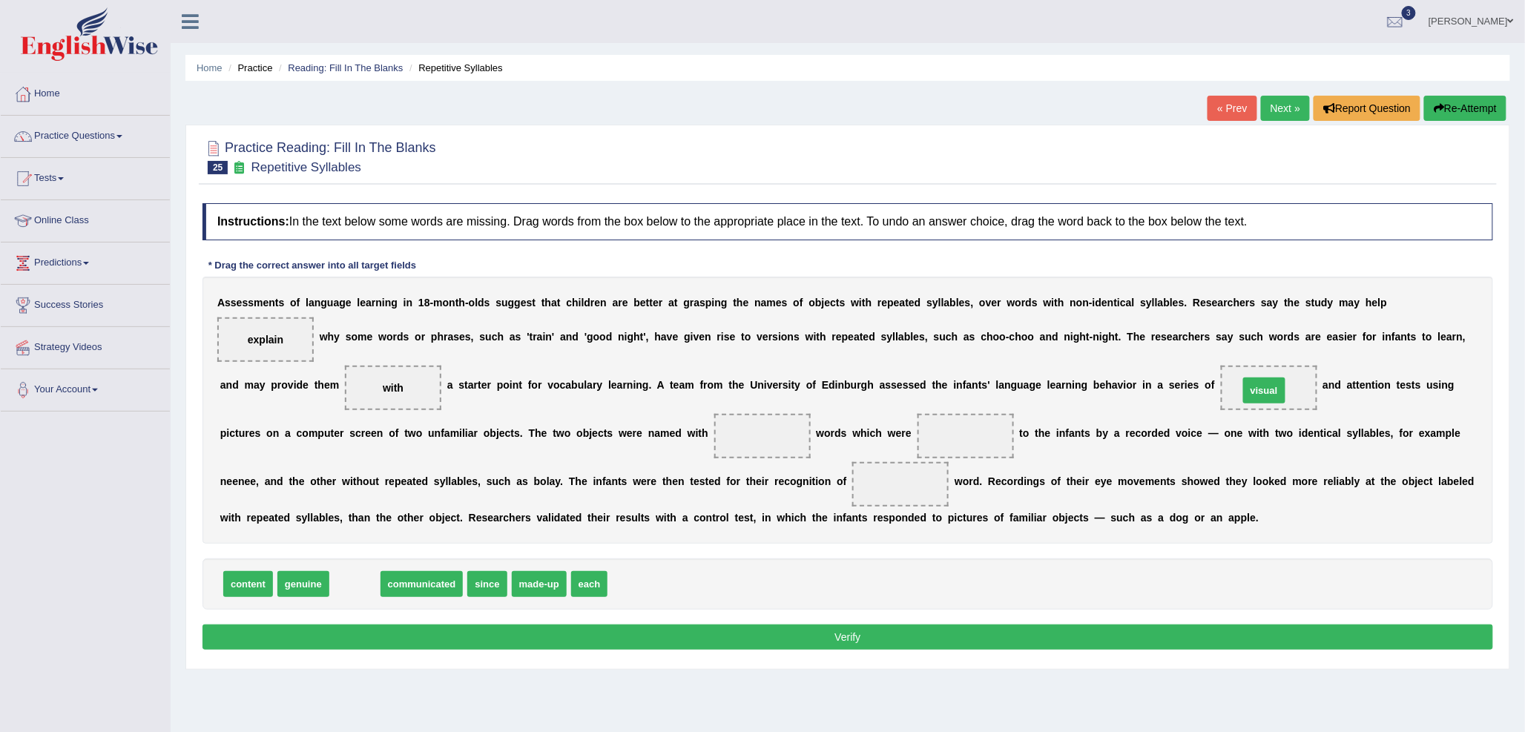
drag, startPoint x: 346, startPoint y: 584, endPoint x: 1256, endPoint y: 390, distance: 929.7
drag, startPoint x: 492, startPoint y: 590, endPoint x: 768, endPoint y: 438, distance: 314.4
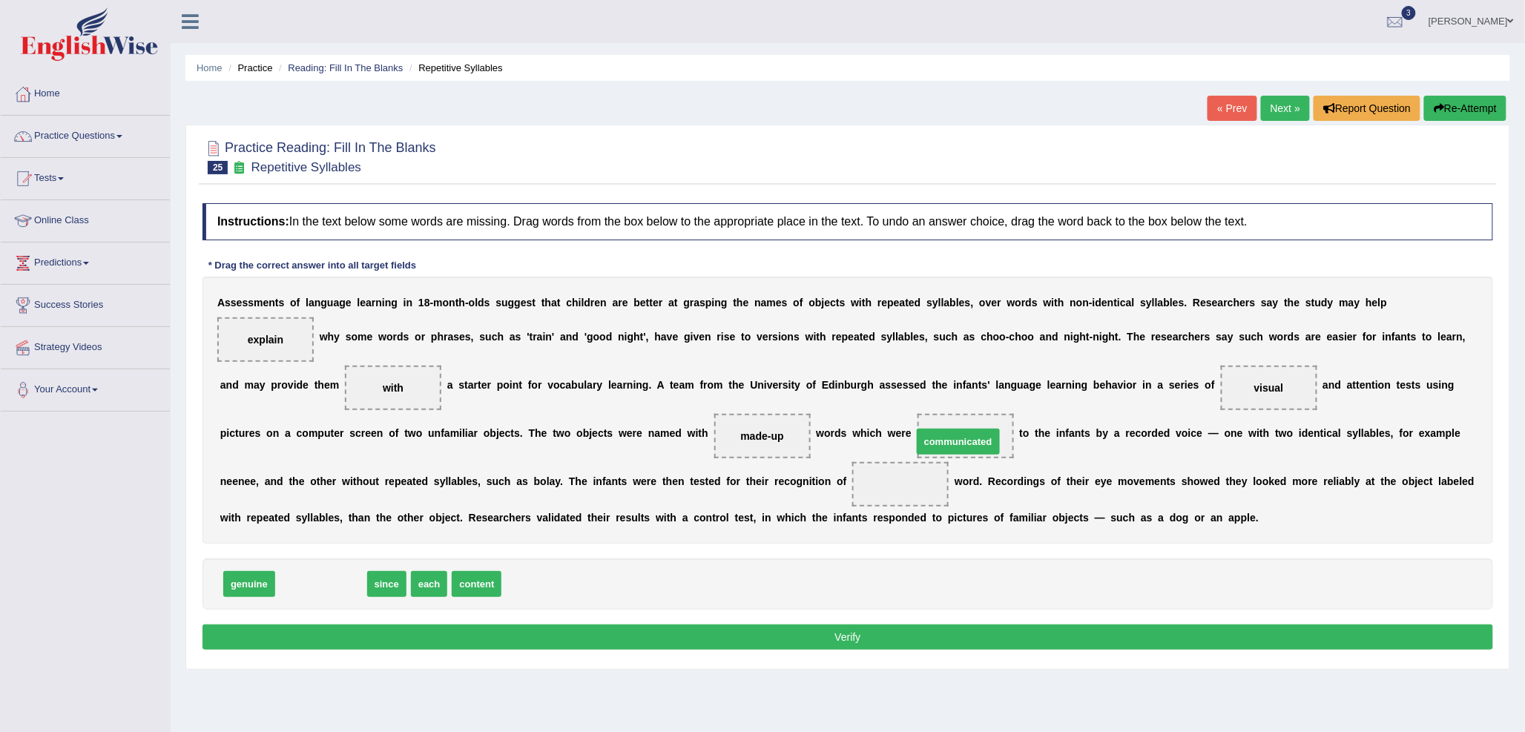
drag, startPoint x: 343, startPoint y: 582, endPoint x: 981, endPoint y: 439, distance: 652.9
drag, startPoint x: 345, startPoint y: 586, endPoint x: 917, endPoint y: 488, distance: 580.2
click at [702, 641] on button "Verify" at bounding box center [847, 637] width 1291 height 25
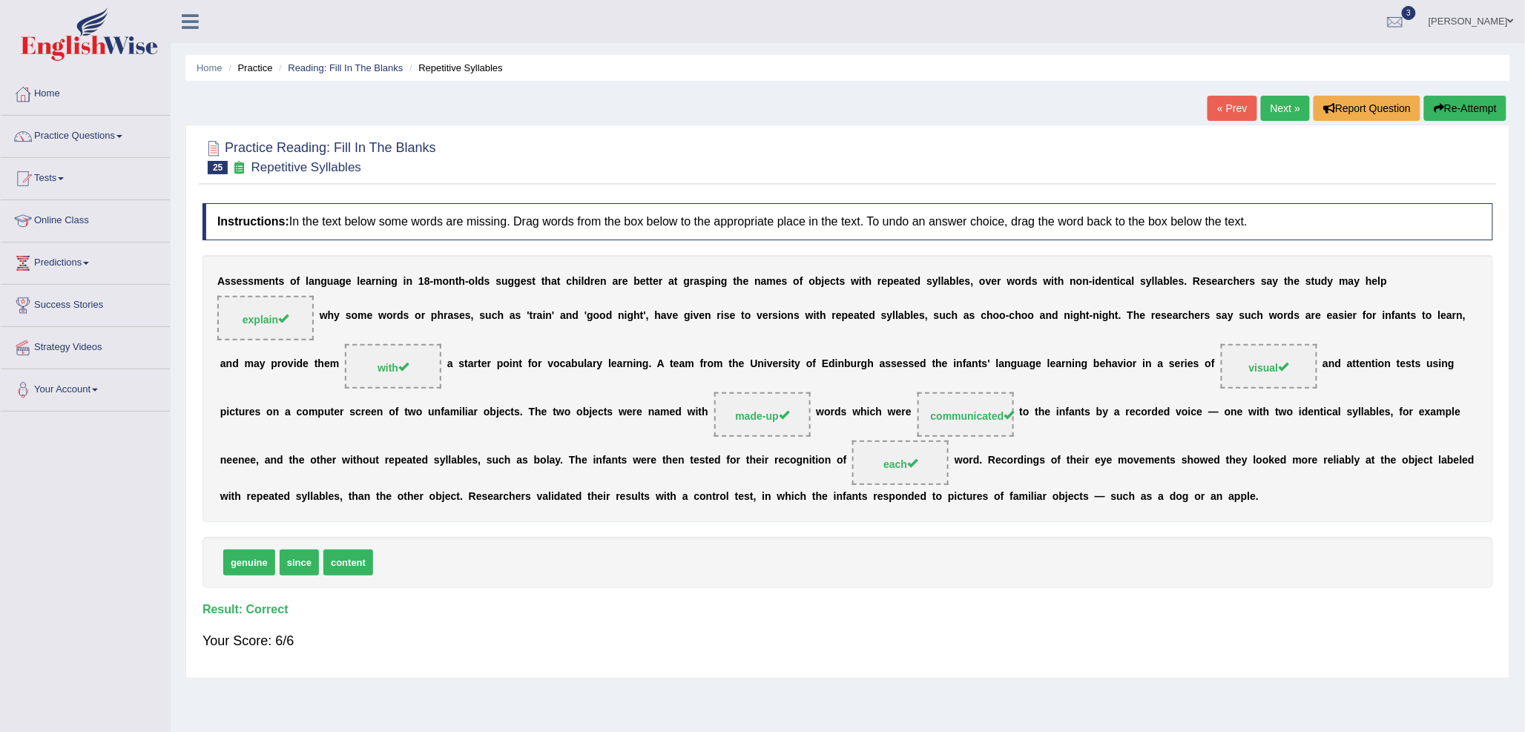
click at [1277, 111] on link "Next »" at bounding box center [1285, 108] width 49 height 25
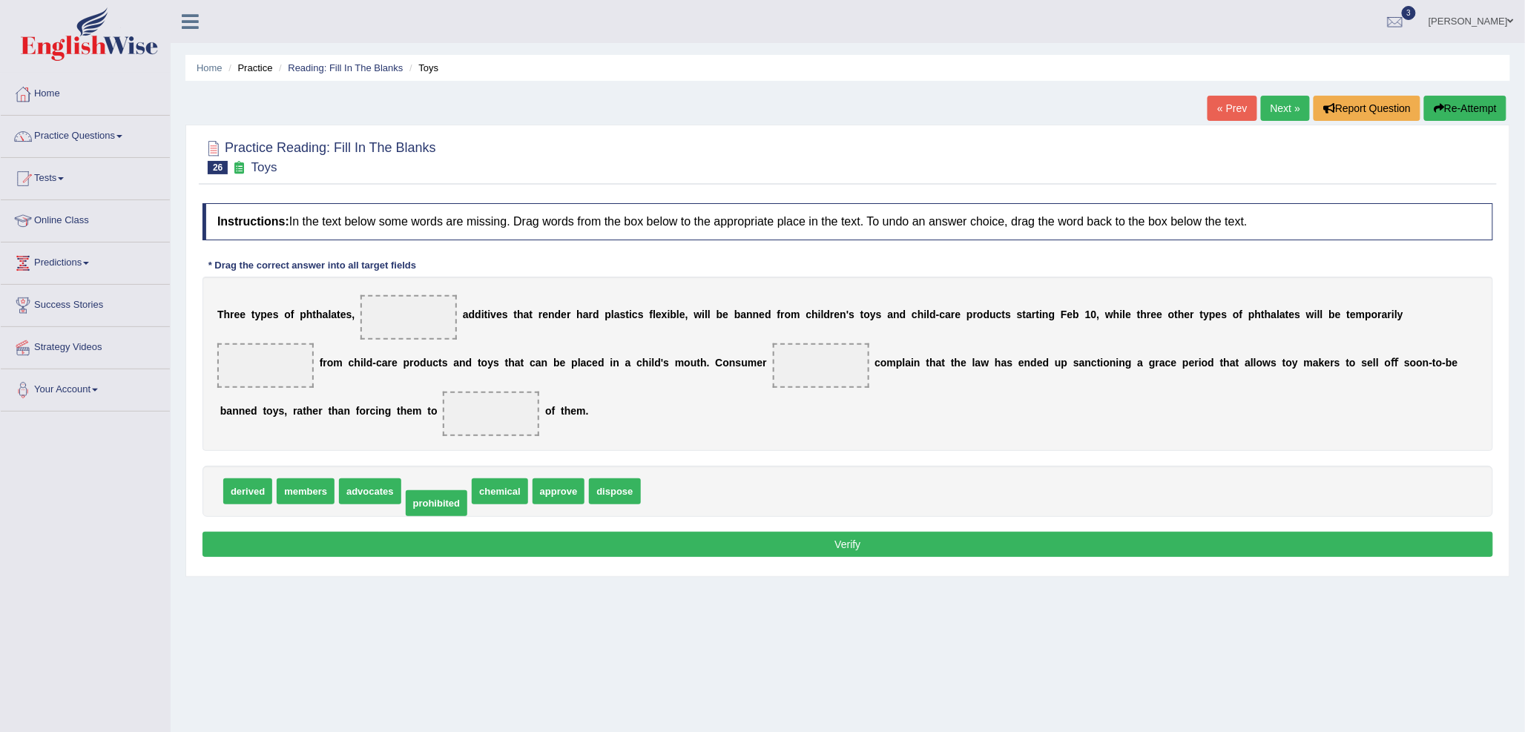
drag, startPoint x: 448, startPoint y: 495, endPoint x: 449, endPoint y: 503, distance: 7.5
drag, startPoint x: 619, startPoint y: 498, endPoint x: 264, endPoint y: 375, distance: 376.3
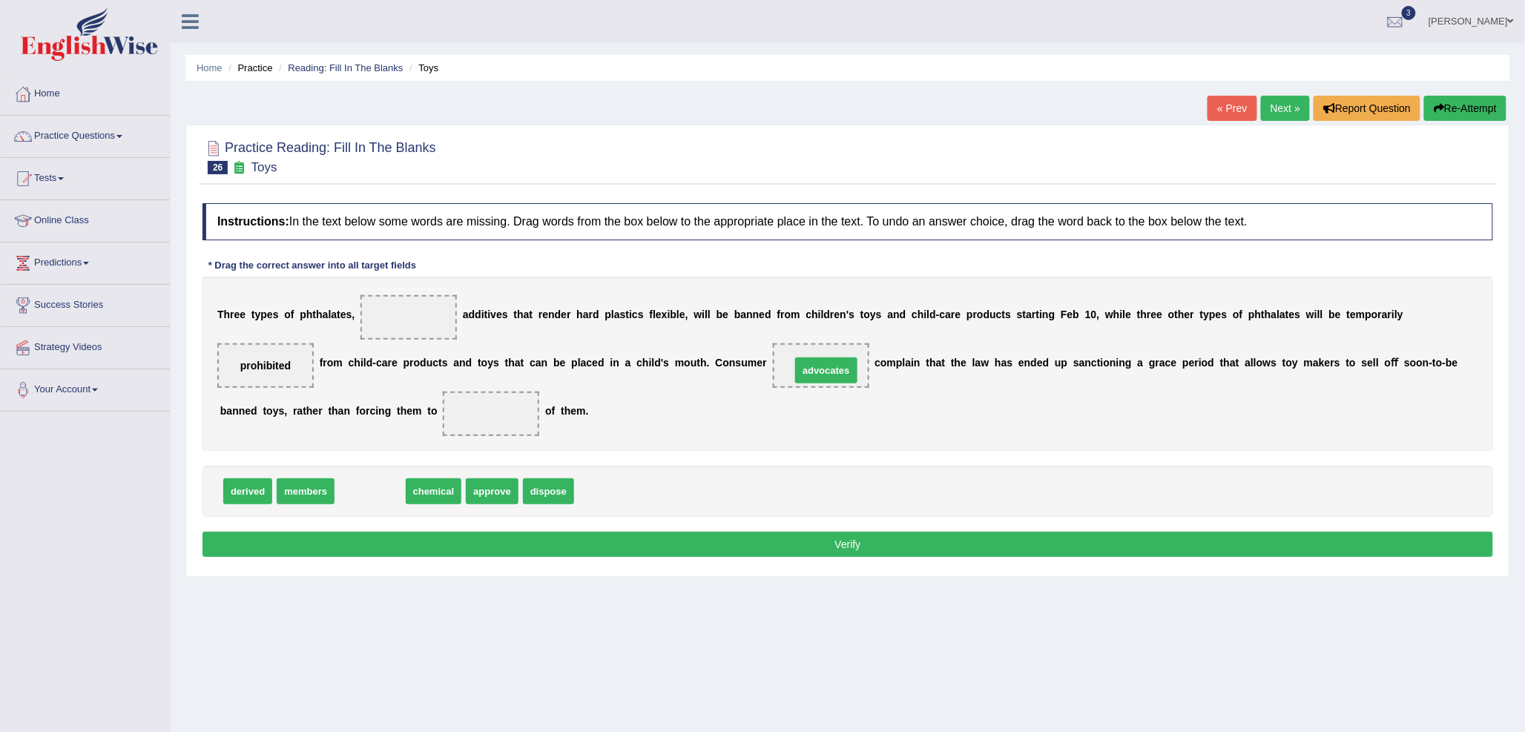
drag, startPoint x: 362, startPoint y: 490, endPoint x: 818, endPoint y: 369, distance: 471.9
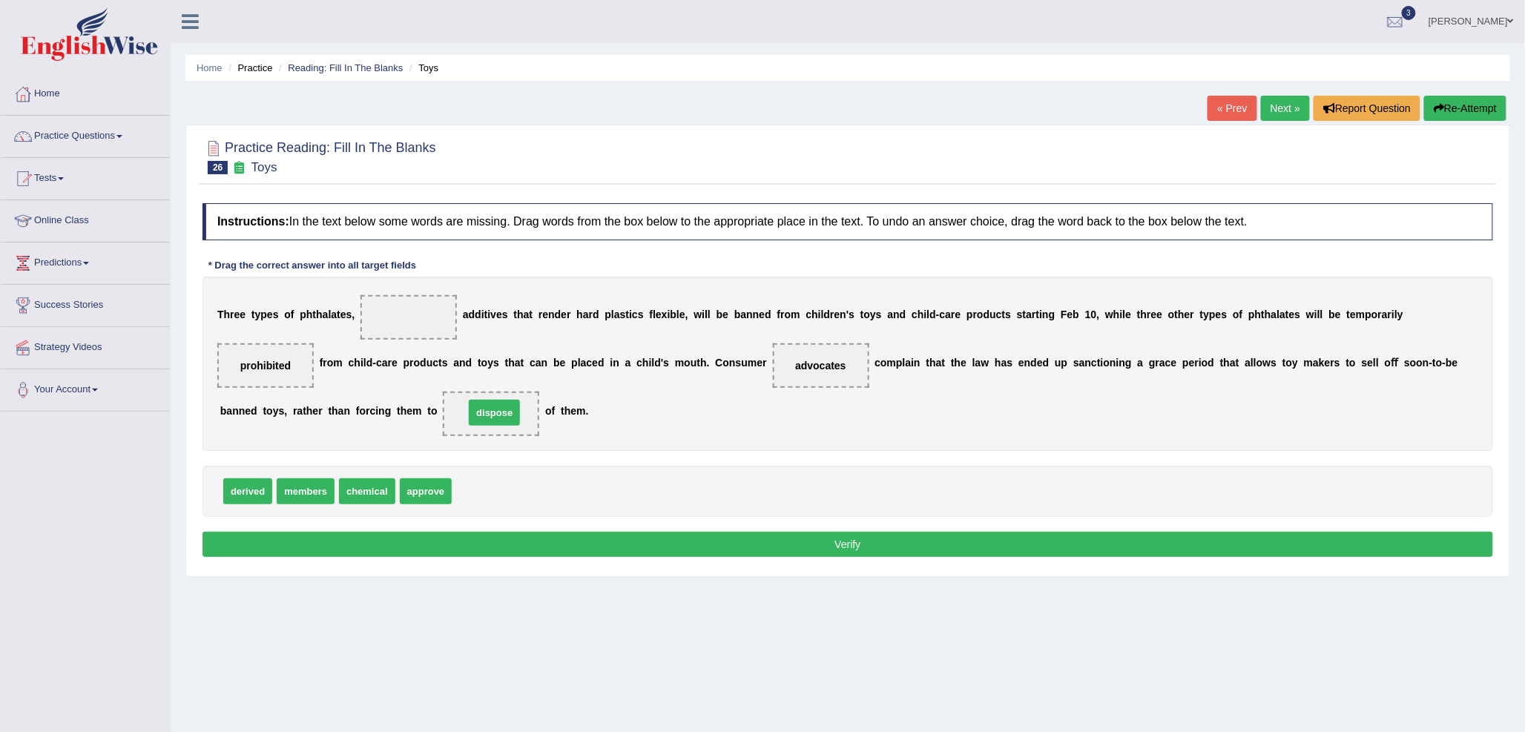
drag, startPoint x: 485, startPoint y: 495, endPoint x: 498, endPoint y: 417, distance: 79.6
drag, startPoint x: 360, startPoint y: 492, endPoint x: 418, endPoint y: 323, distance: 178.7
click at [559, 530] on div "Instructions: In the text below some words are missing. Drag words from the box…" at bounding box center [848, 382] width 1298 height 373
click at [547, 535] on button "Verify" at bounding box center [847, 544] width 1291 height 25
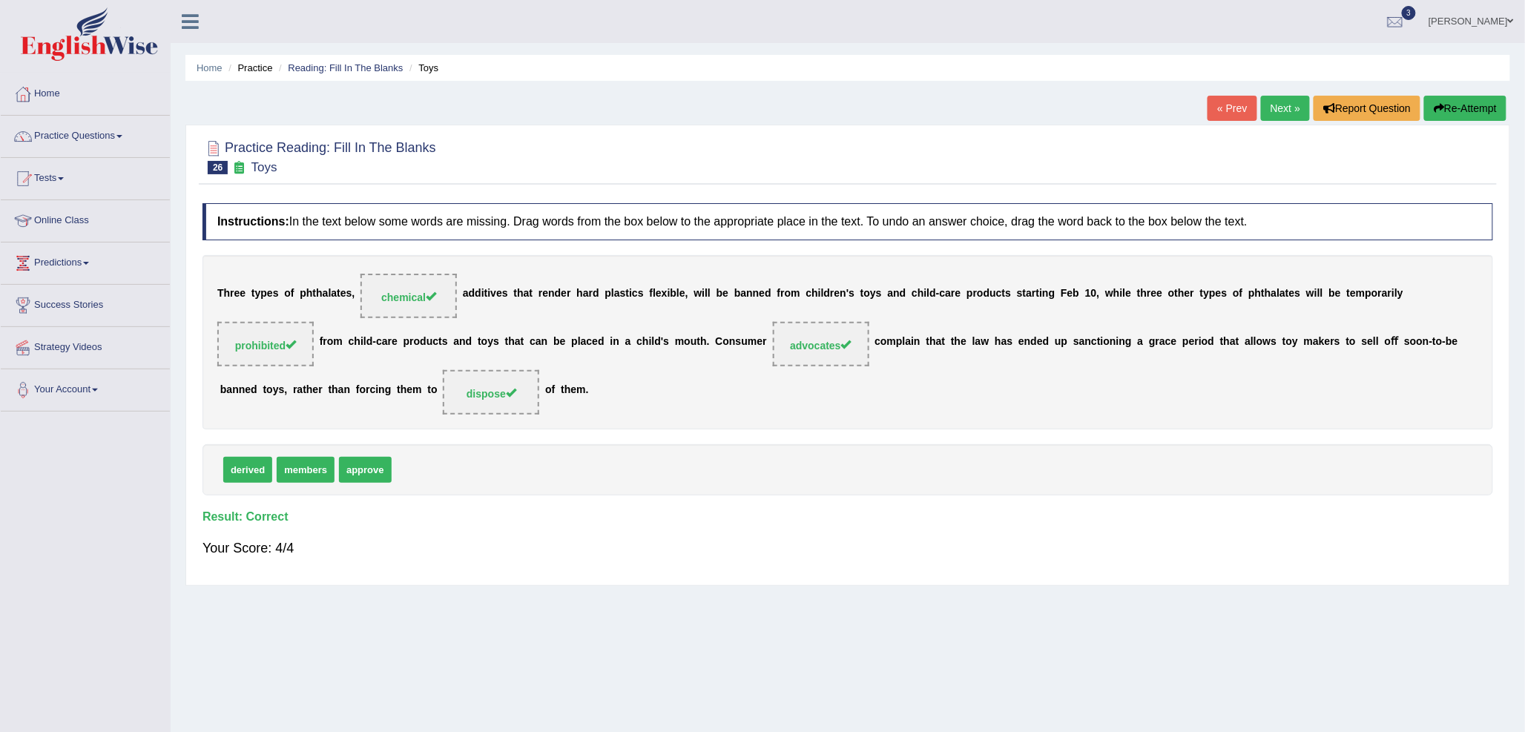
click at [1287, 110] on link "Next »" at bounding box center [1285, 108] width 49 height 25
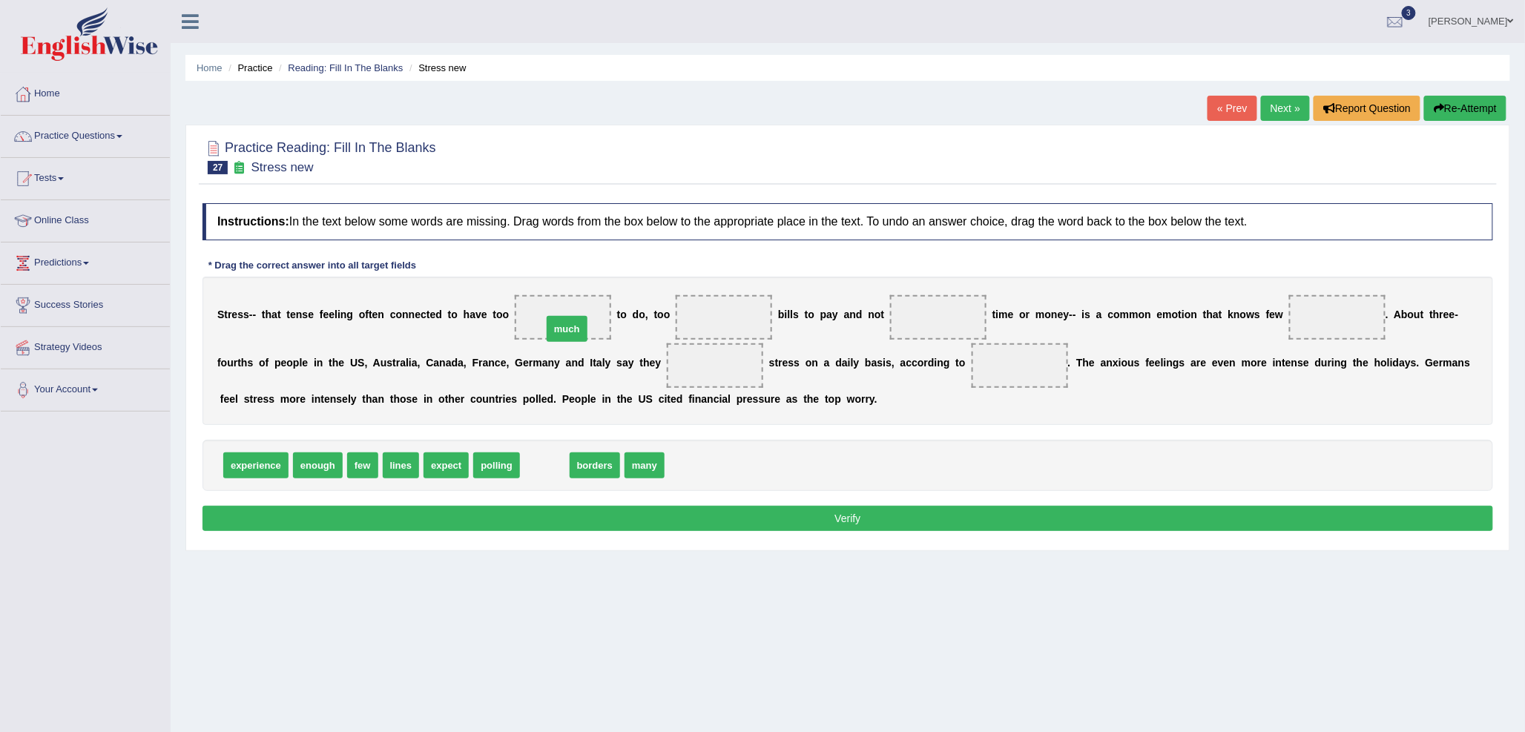
drag, startPoint x: 544, startPoint y: 463, endPoint x: 564, endPoint y: 314, distance: 149.7
drag, startPoint x: 596, startPoint y: 467, endPoint x: 739, endPoint y: 323, distance: 203.5
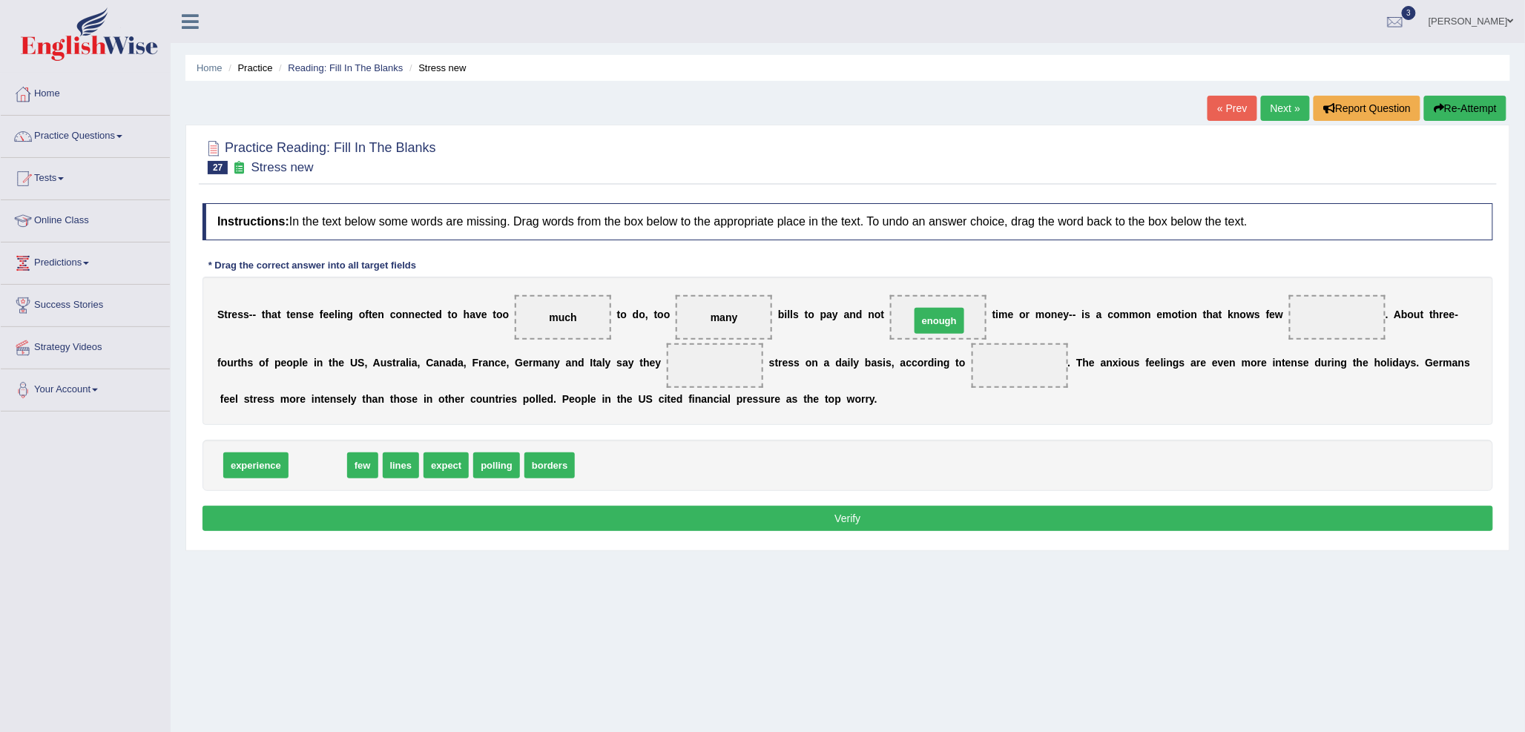
drag, startPoint x: 306, startPoint y: 468, endPoint x: 928, endPoint y: 323, distance: 638.2
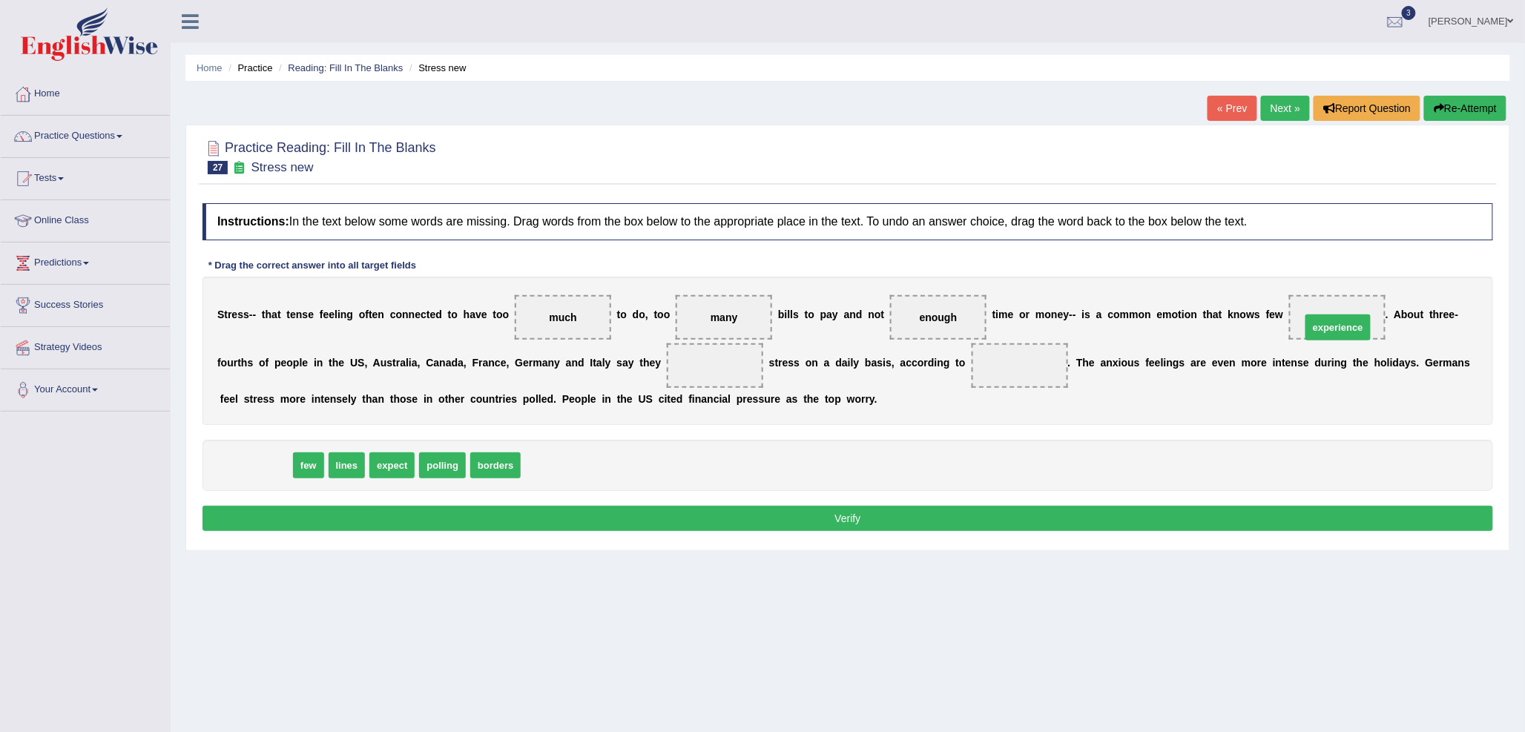
drag, startPoint x: 243, startPoint y: 460, endPoint x: 1323, endPoint y: 320, distance: 1089.6
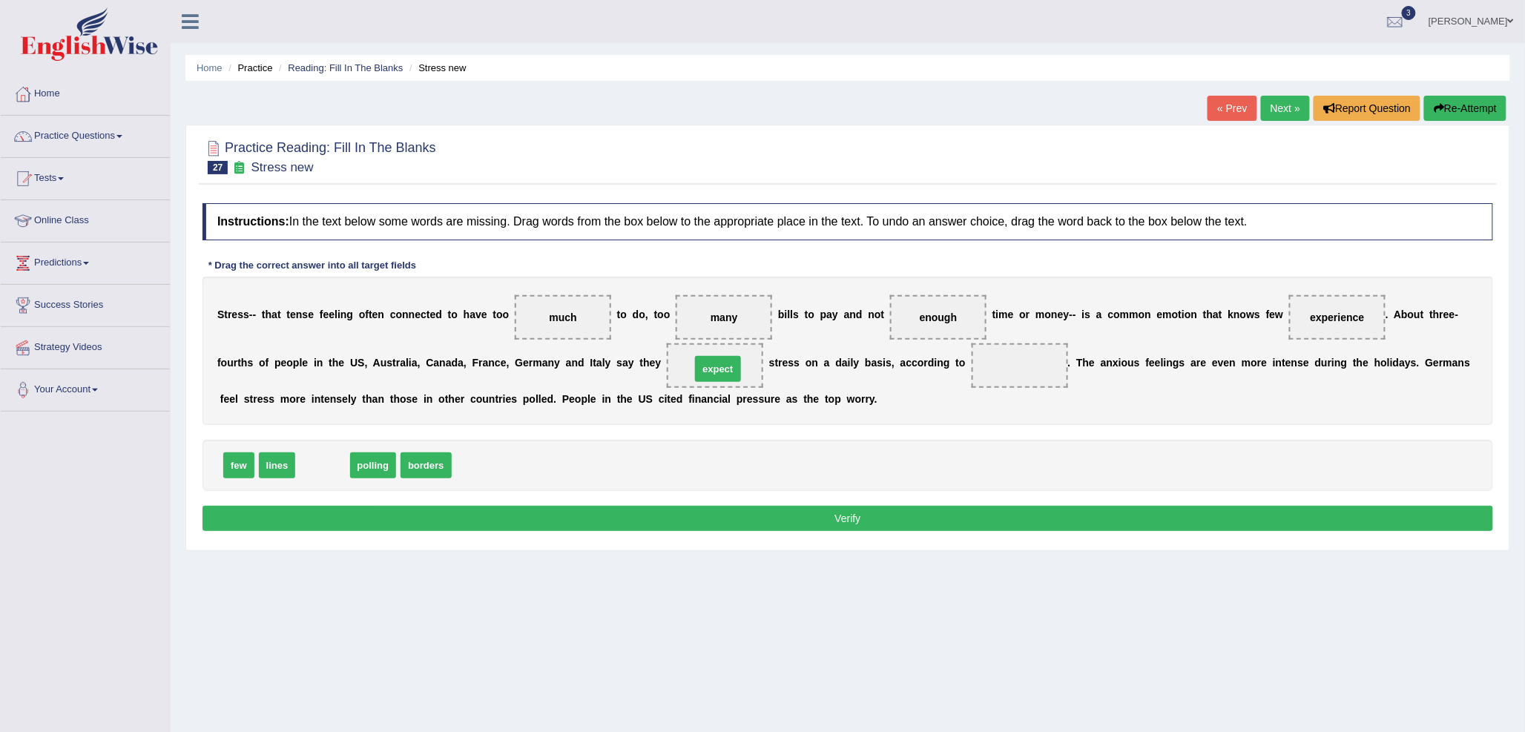
drag, startPoint x: 329, startPoint y: 463, endPoint x: 723, endPoint y: 366, distance: 406.4
drag, startPoint x: 317, startPoint y: 470, endPoint x: 1012, endPoint y: 376, distance: 702.0
click at [688, 521] on button "Verify" at bounding box center [847, 518] width 1291 height 25
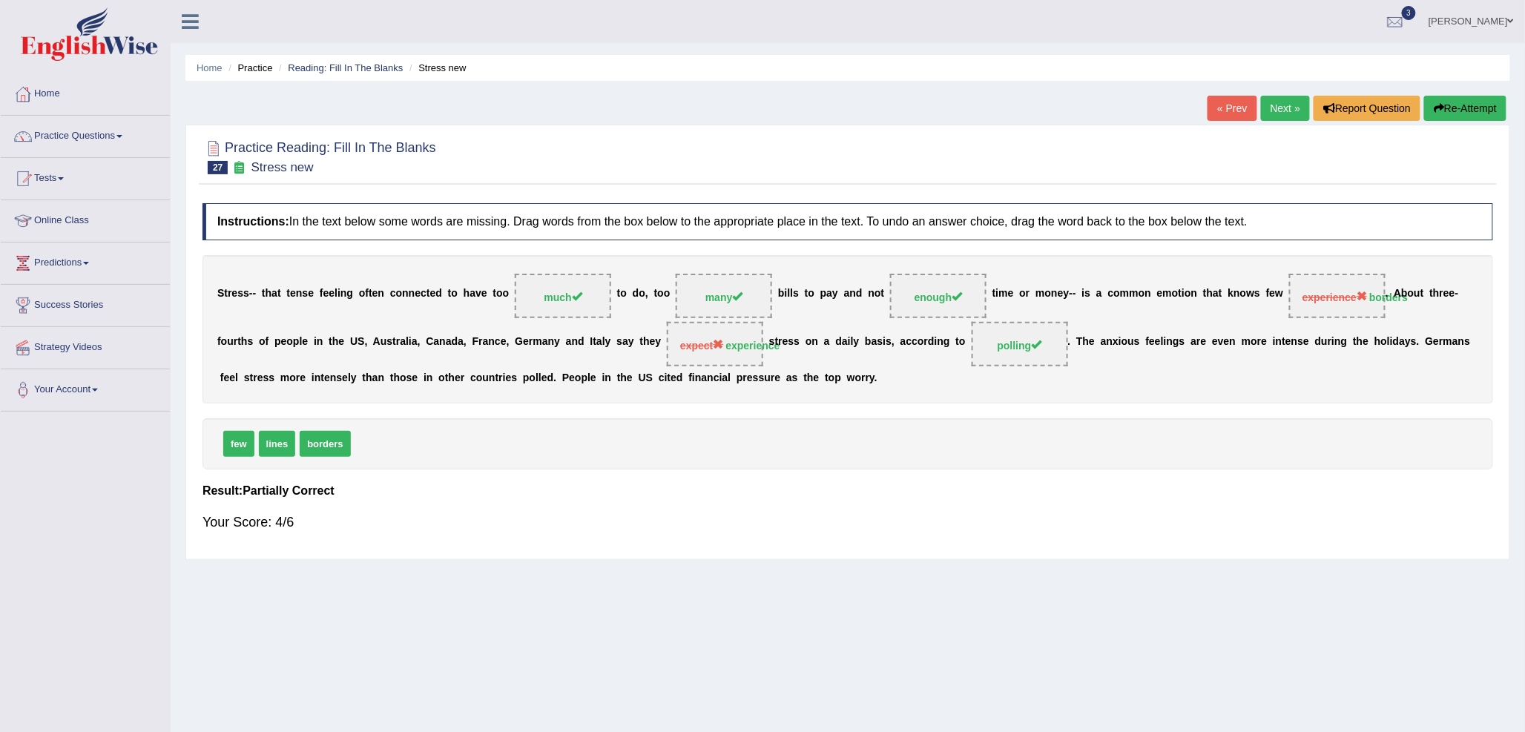
click at [1268, 98] on link "Next »" at bounding box center [1285, 108] width 49 height 25
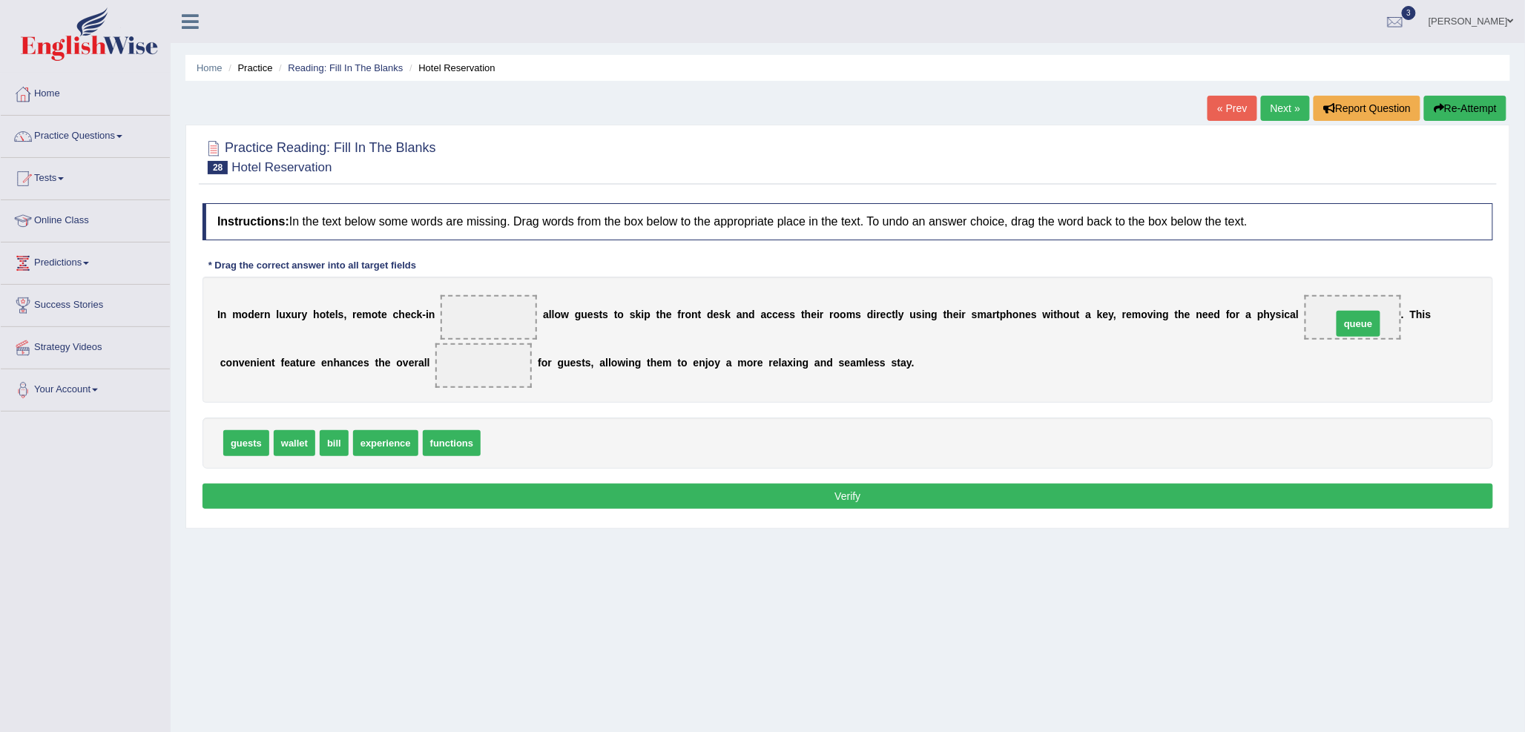
drag, startPoint x: 510, startPoint y: 448, endPoint x: 1362, endPoint y: 329, distance: 859.8
drag, startPoint x: 390, startPoint y: 438, endPoint x: 493, endPoint y: 368, distance: 124.9
drag, startPoint x: 386, startPoint y: 446, endPoint x: 501, endPoint y: 320, distance: 170.1
click at [576, 490] on button "Verify" at bounding box center [847, 496] width 1291 height 25
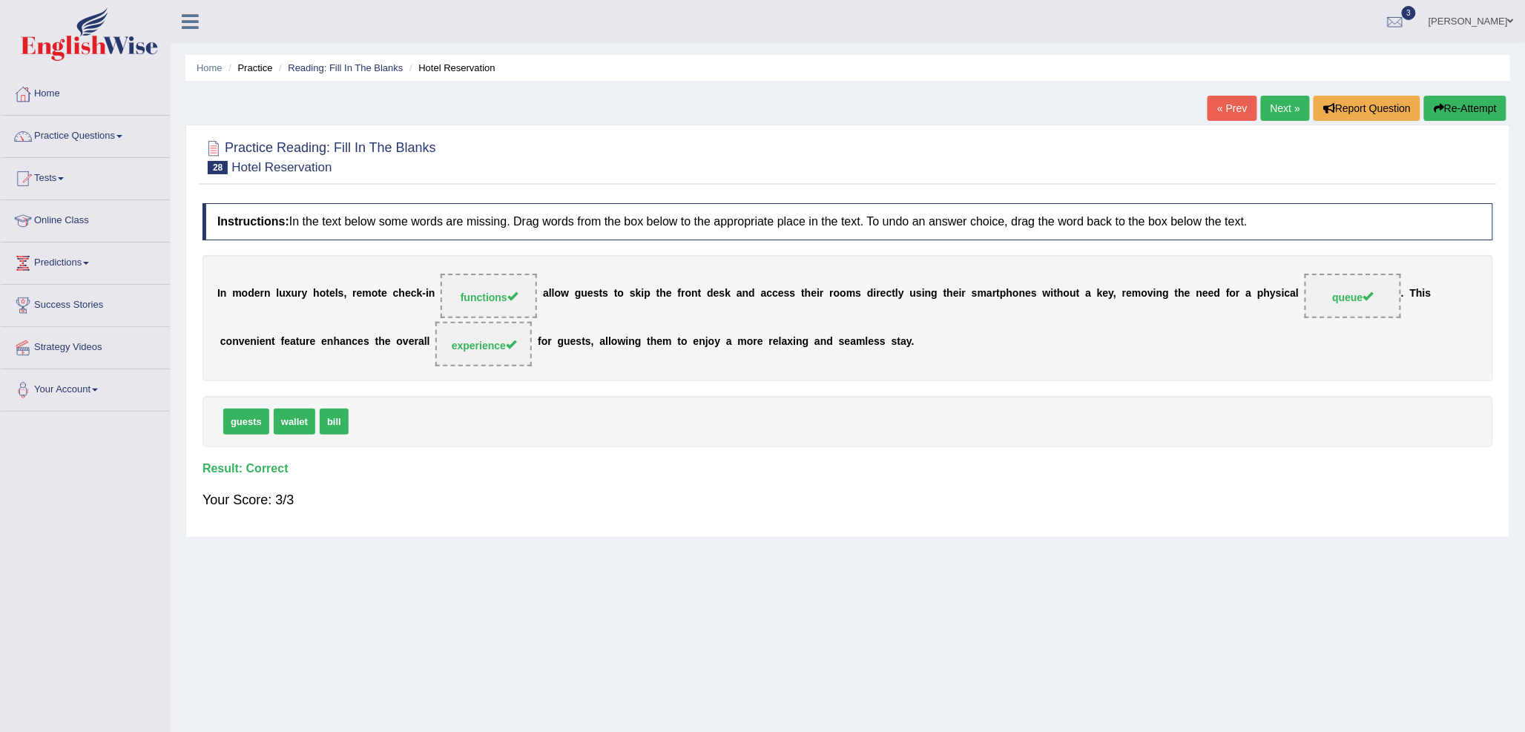
click at [1274, 100] on link "Next »" at bounding box center [1285, 108] width 49 height 25
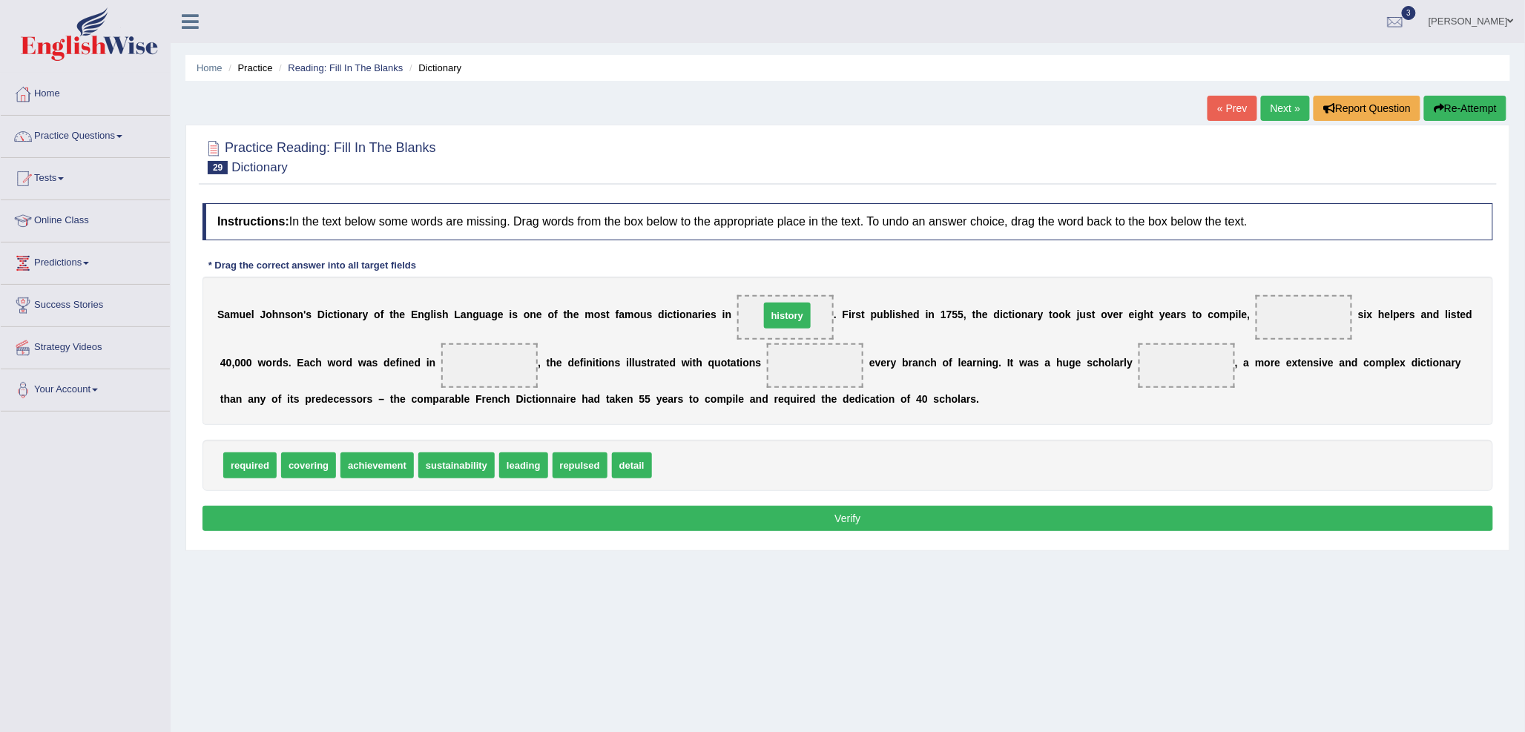
drag, startPoint x: 695, startPoint y: 450, endPoint x: 796, endPoint y: 317, distance: 167.3
drag, startPoint x: 243, startPoint y: 470, endPoint x: 1299, endPoint y: 335, distance: 1065.6
drag, startPoint x: 584, startPoint y: 465, endPoint x: 492, endPoint y: 364, distance: 136.0
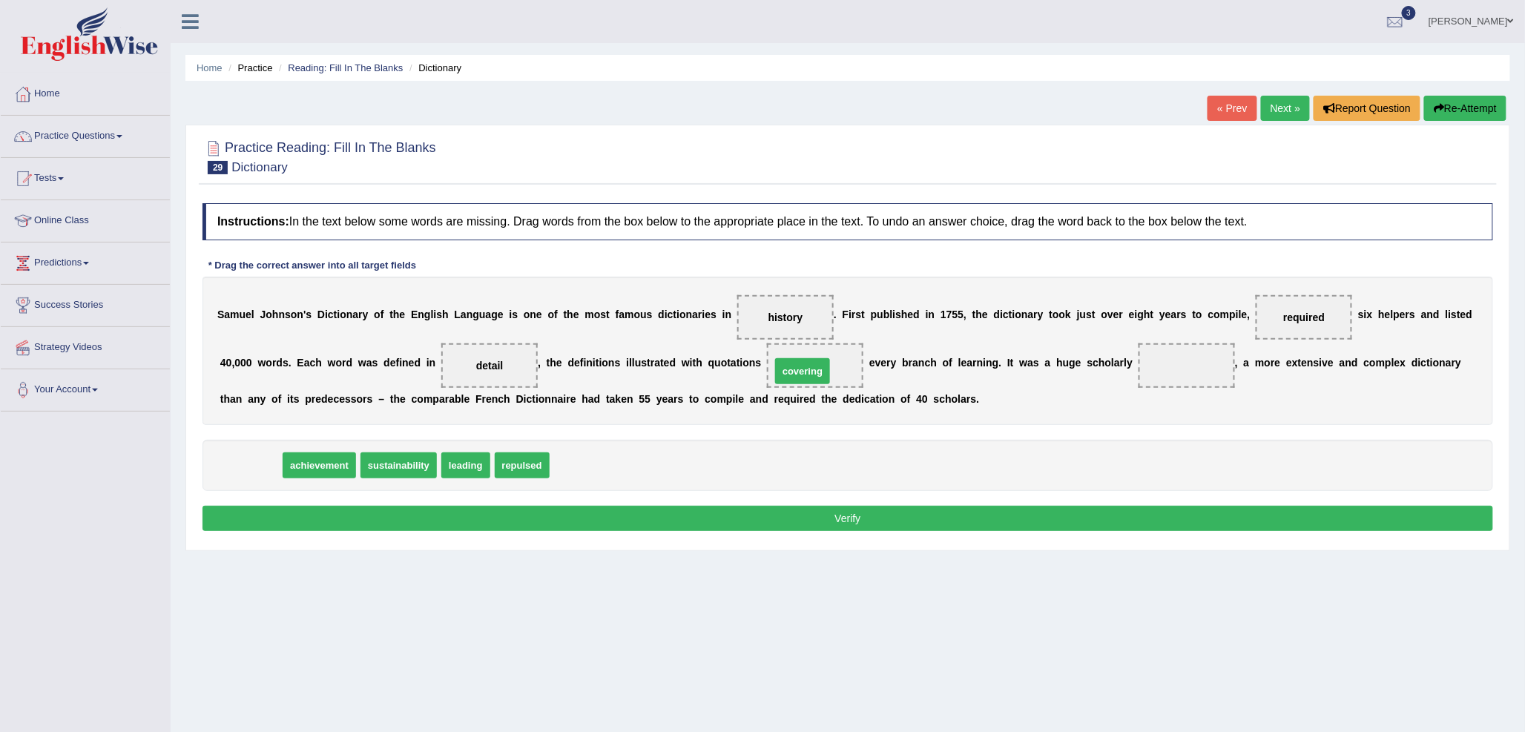
drag, startPoint x: 252, startPoint y: 468, endPoint x: 804, endPoint y: 373, distance: 559.9
drag, startPoint x: 239, startPoint y: 473, endPoint x: 1157, endPoint y: 375, distance: 923.5
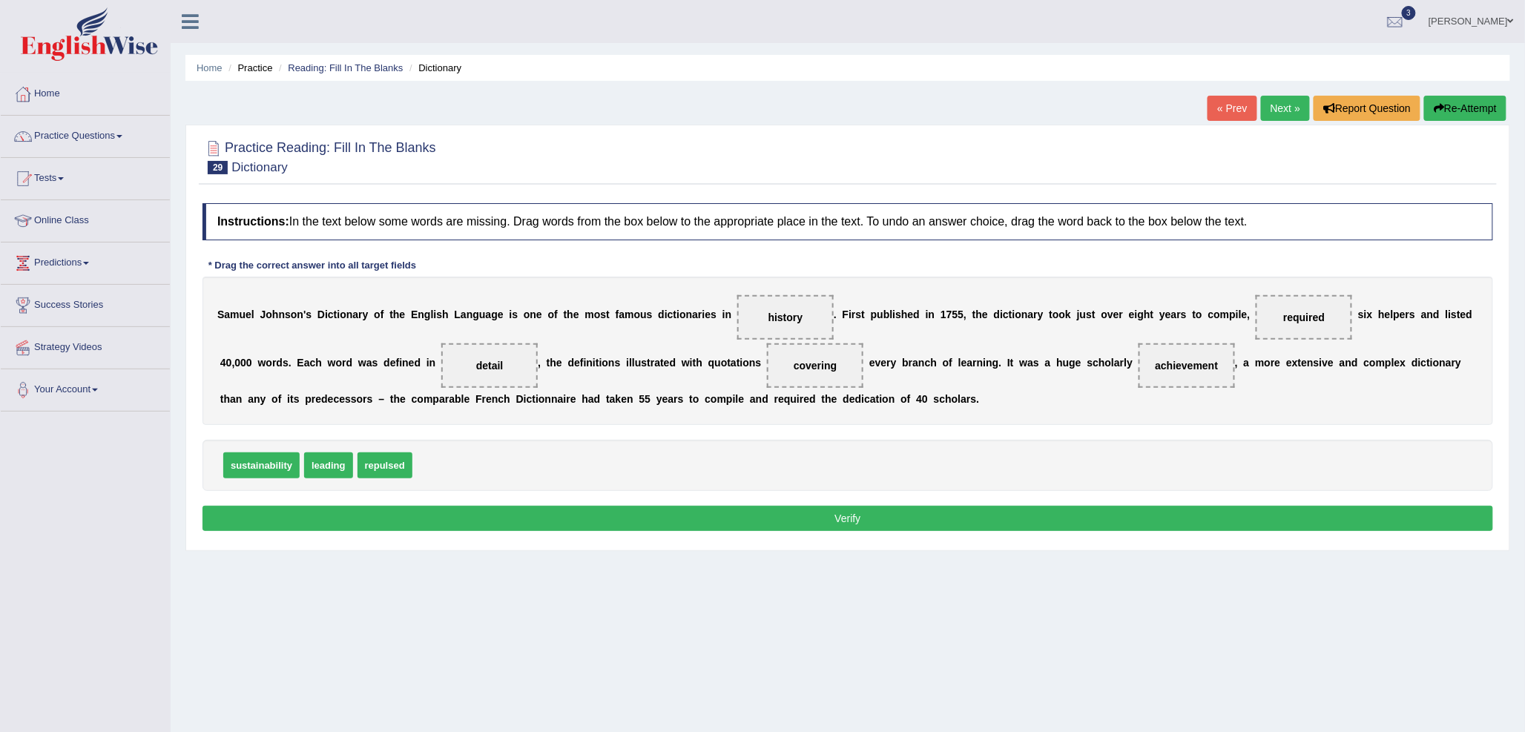
click at [685, 513] on button "Verify" at bounding box center [847, 518] width 1291 height 25
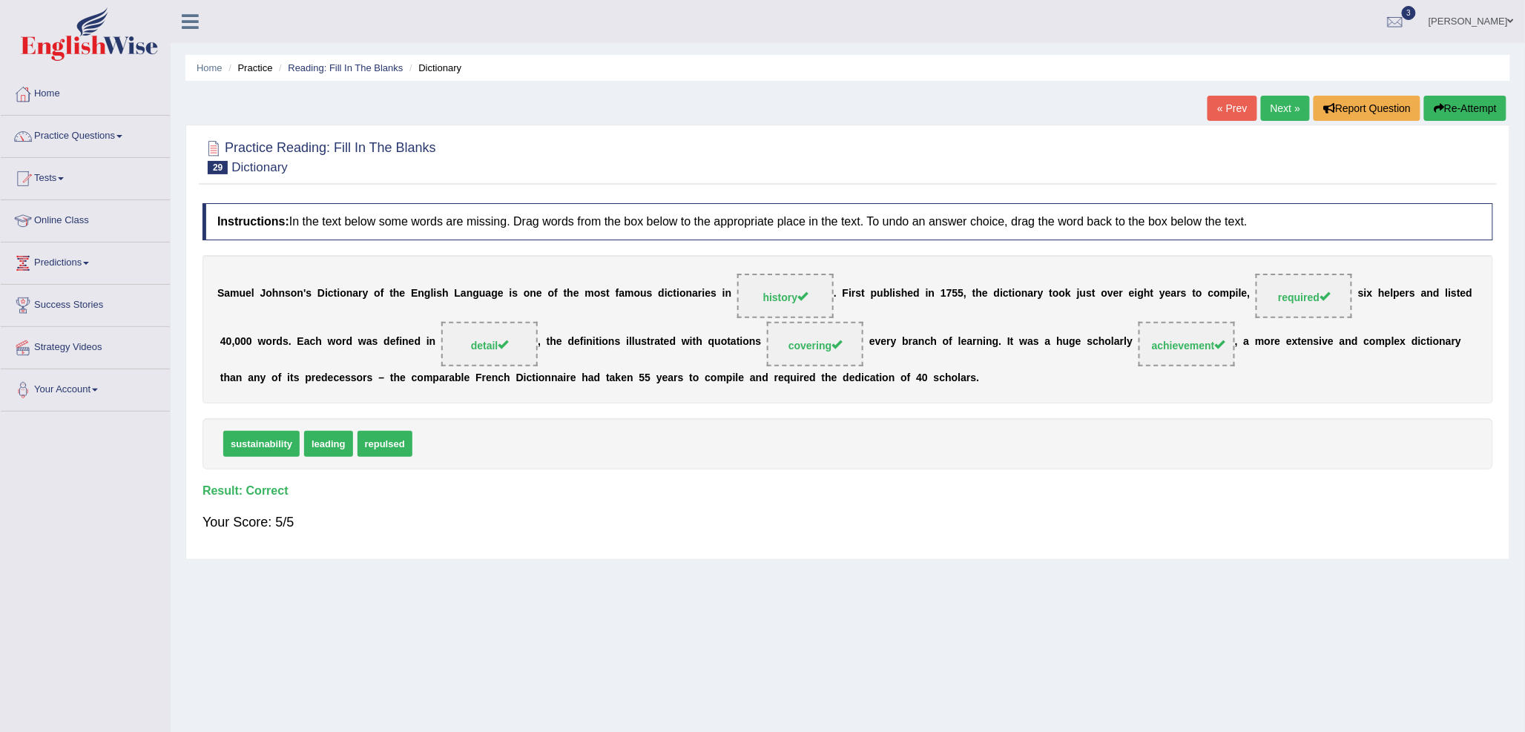
click at [1281, 102] on link "Next »" at bounding box center [1285, 108] width 49 height 25
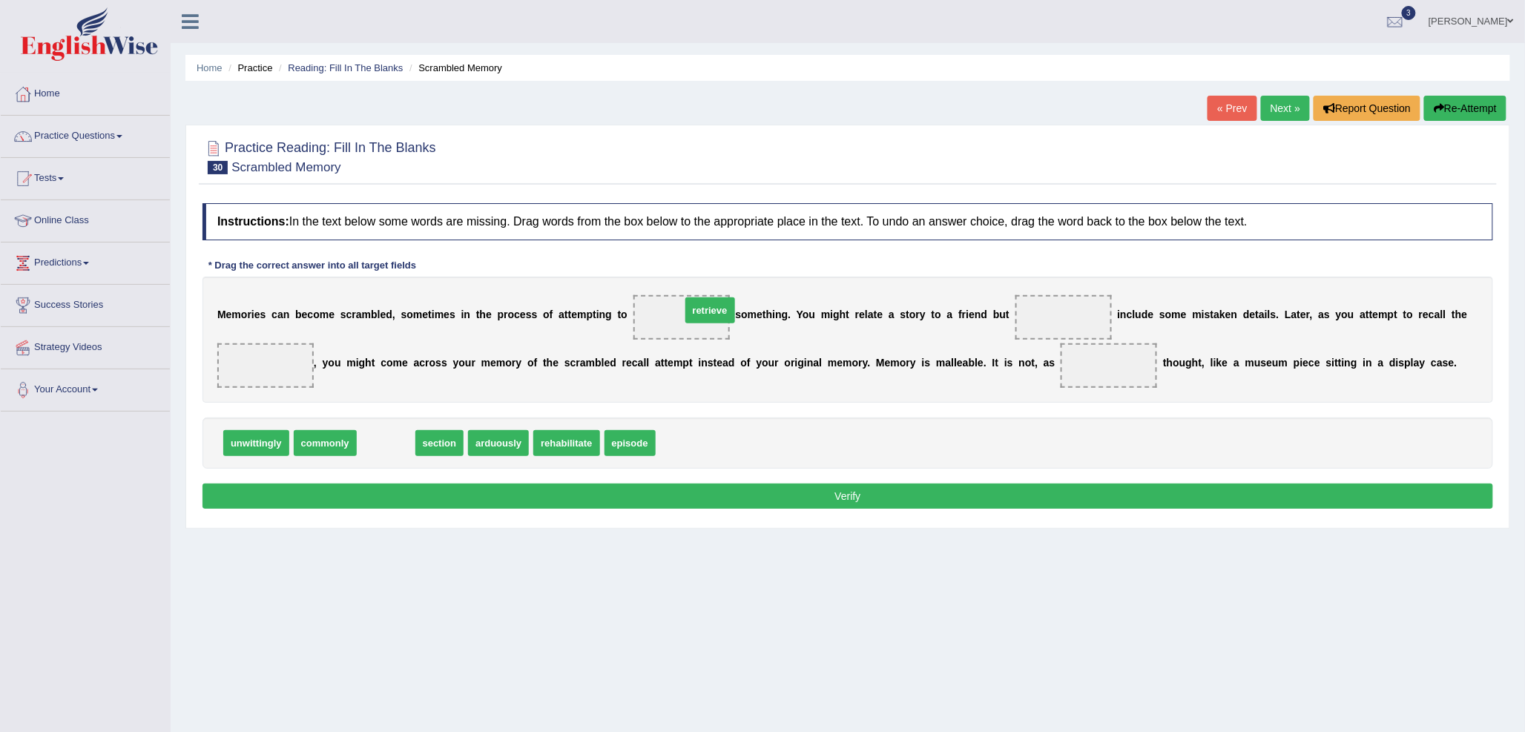
drag, startPoint x: 386, startPoint y: 442, endPoint x: 711, endPoint y: 309, distance: 350.3
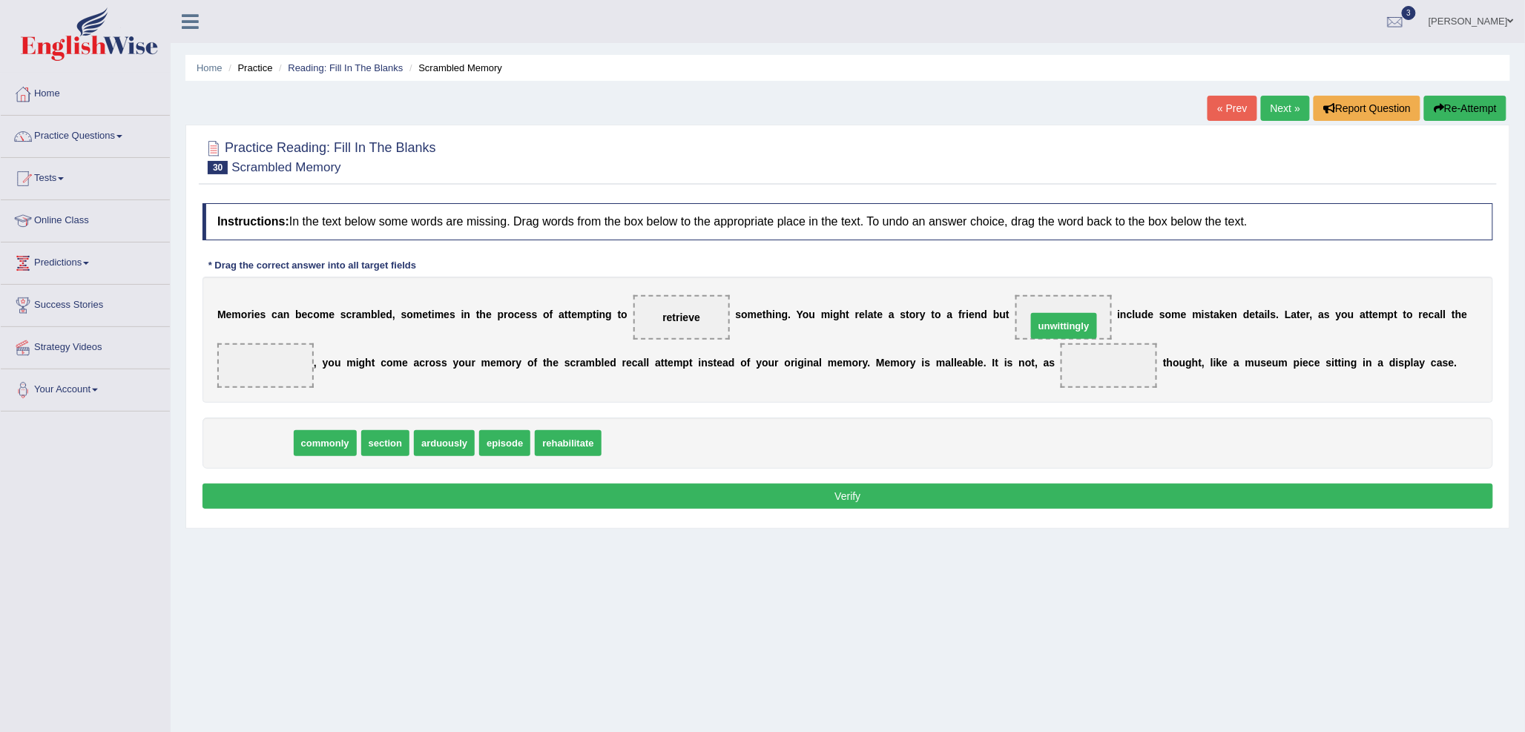
drag, startPoint x: 251, startPoint y: 444, endPoint x: 1058, endPoint y: 326, distance: 816.2
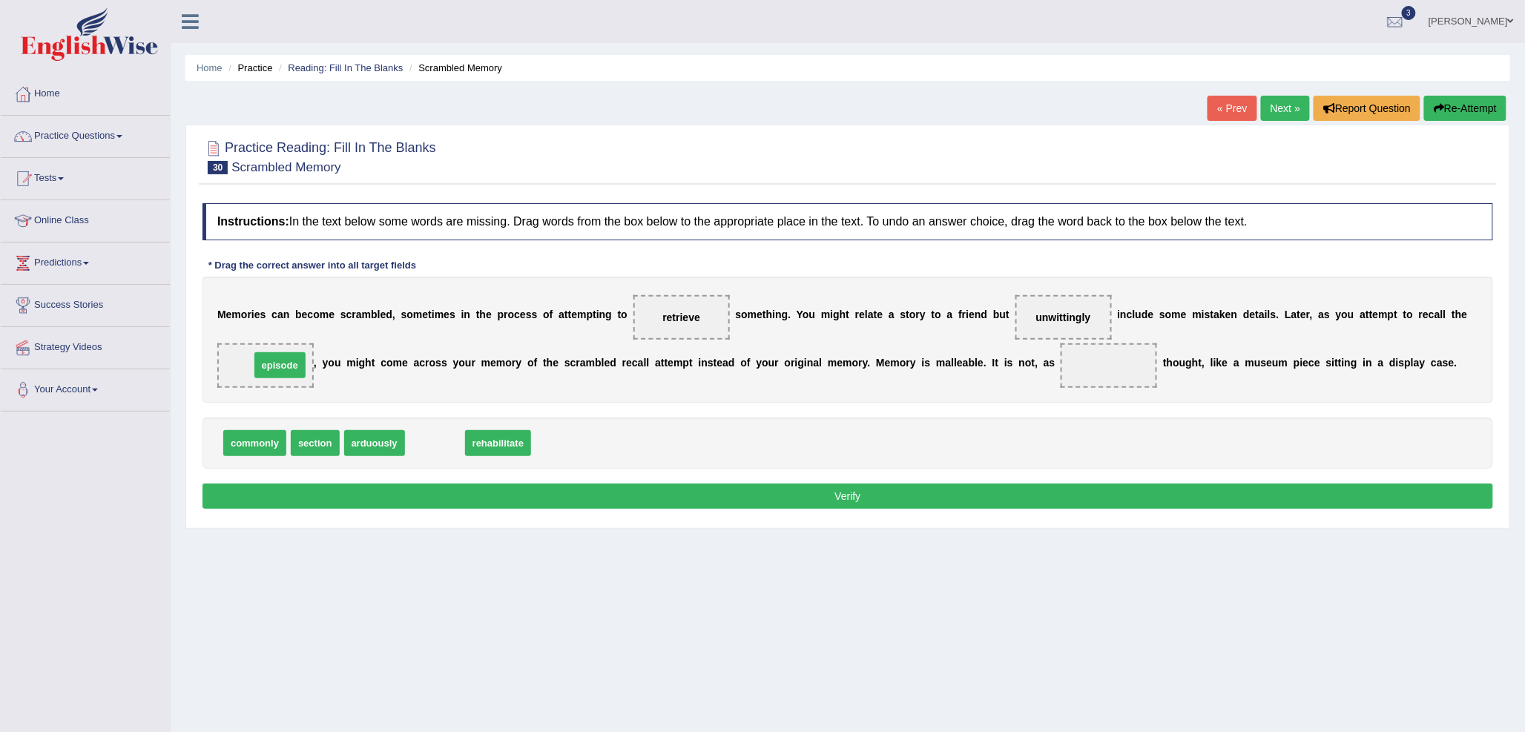
drag, startPoint x: 435, startPoint y: 447, endPoint x: 273, endPoint y: 372, distance: 178.5
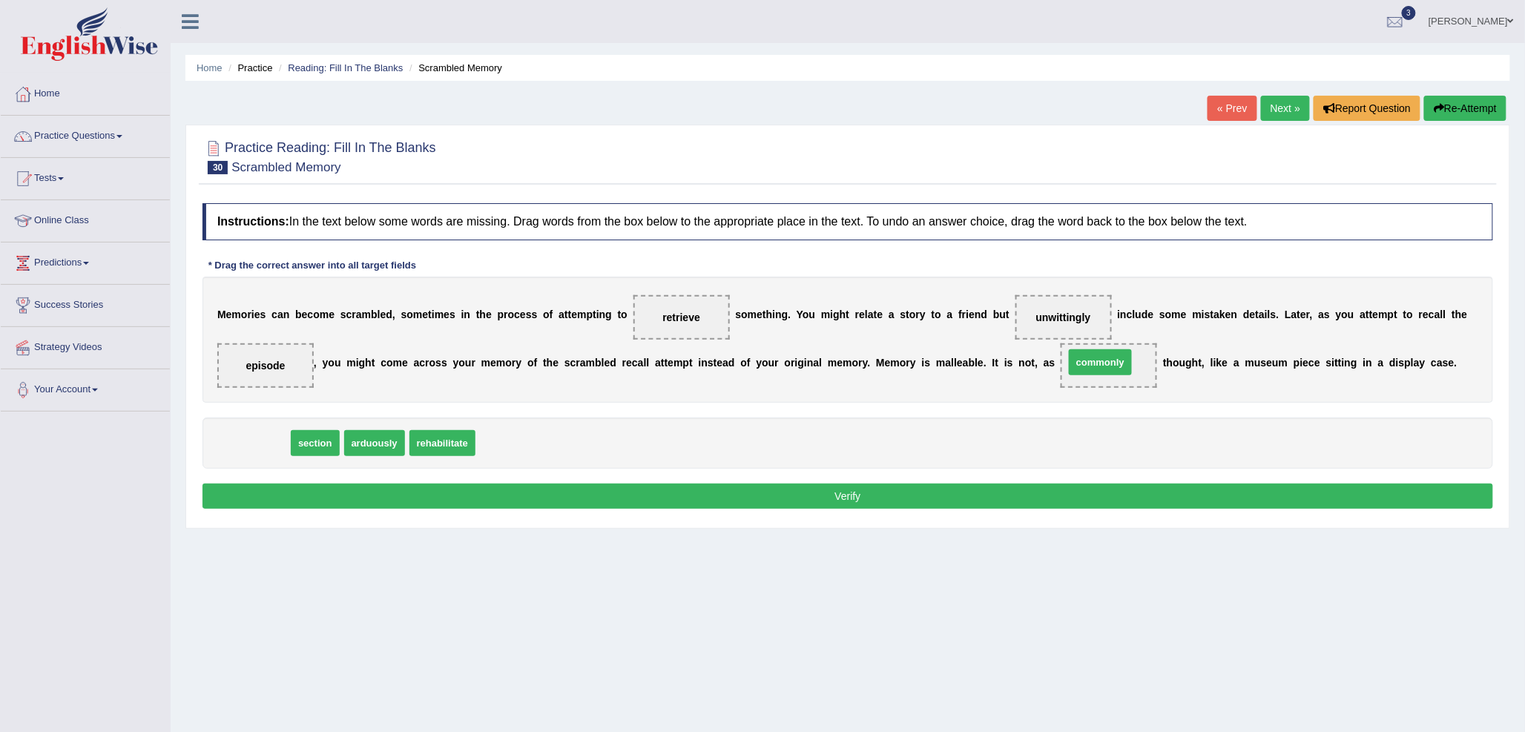
drag, startPoint x: 257, startPoint y: 447, endPoint x: 1102, endPoint y: 366, distance: 849.4
click at [872, 493] on button "Verify" at bounding box center [847, 496] width 1291 height 25
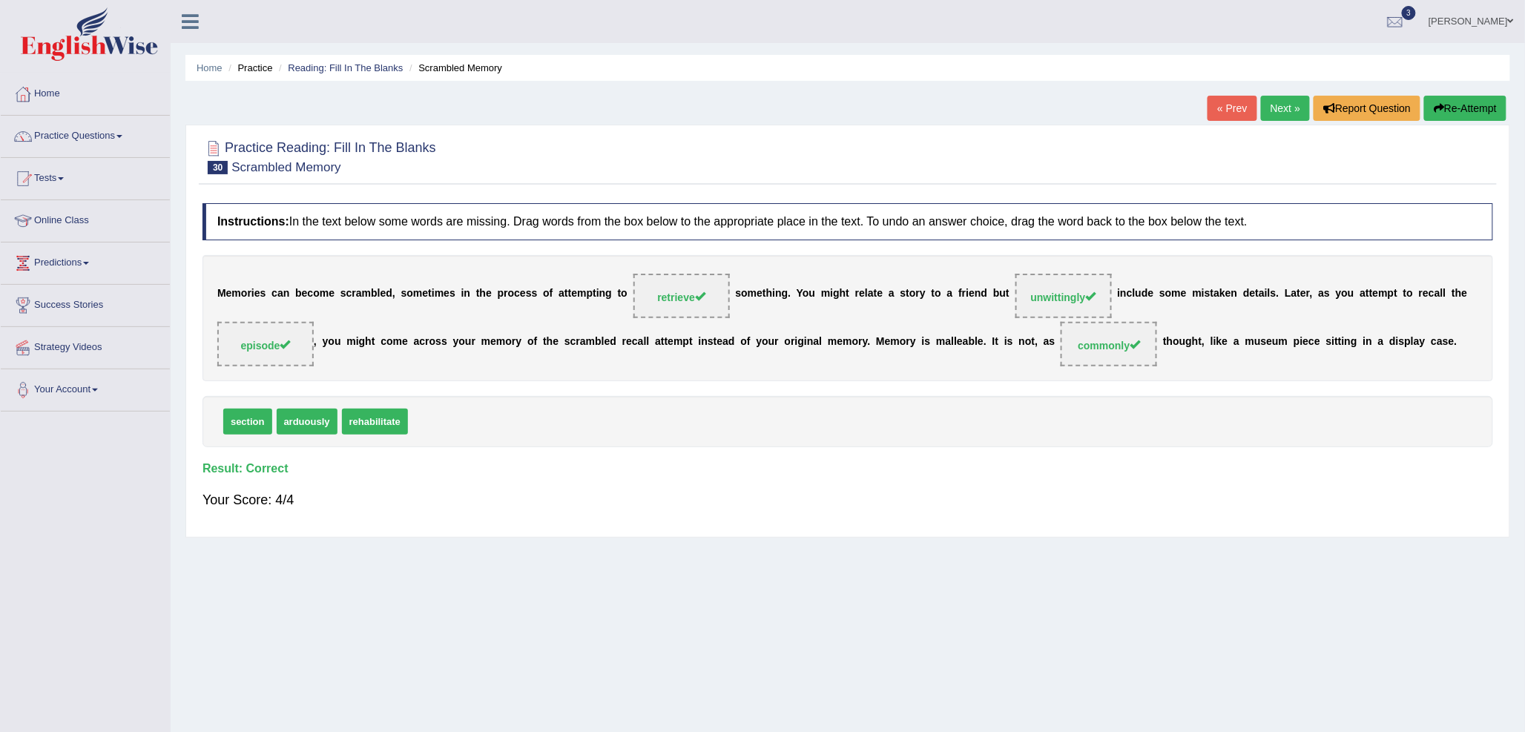
click at [1279, 111] on link "Next »" at bounding box center [1285, 108] width 49 height 25
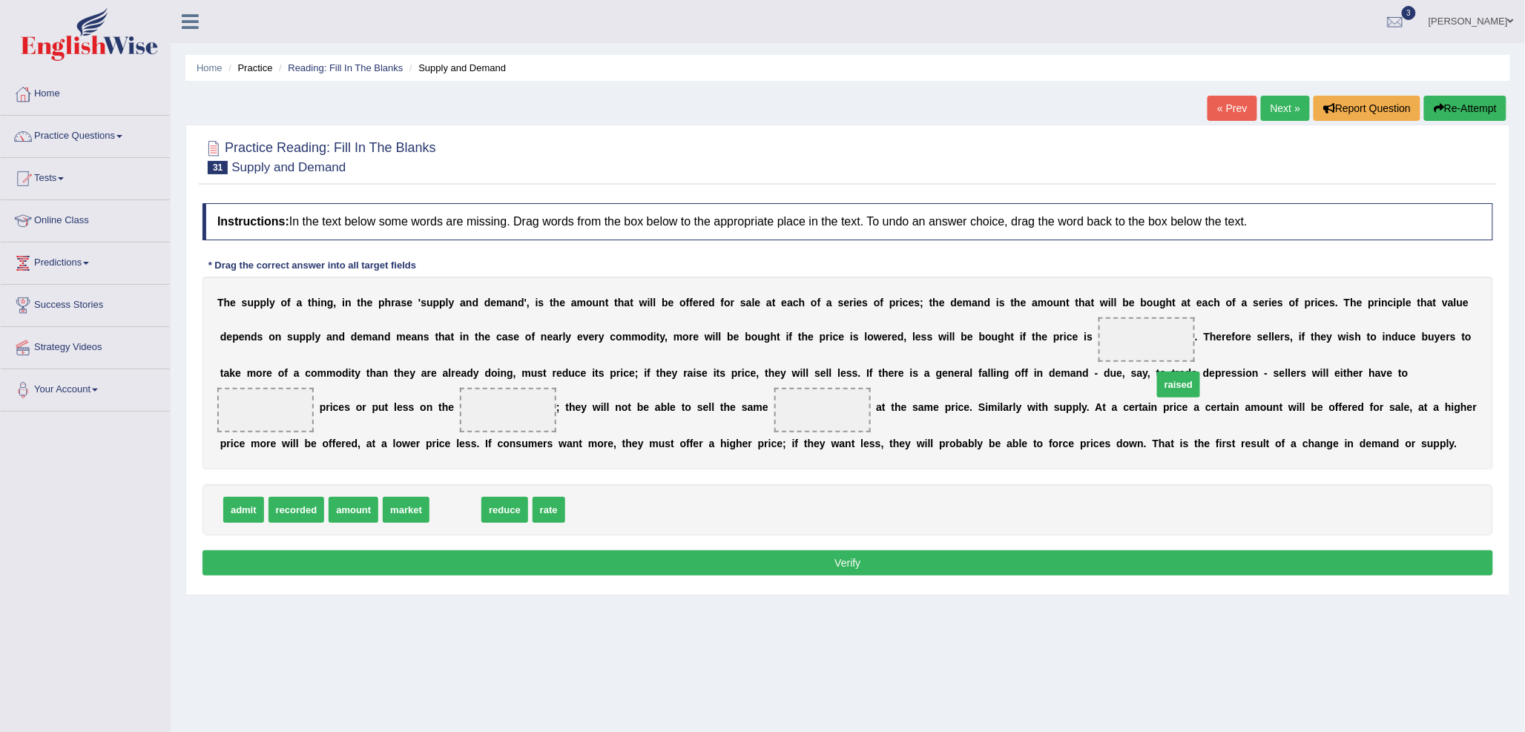
drag, startPoint x: 461, startPoint y: 507, endPoint x: 1191, endPoint y: 366, distance: 743.5
drag, startPoint x: 409, startPoint y: 513, endPoint x: 269, endPoint y: 417, distance: 170.1
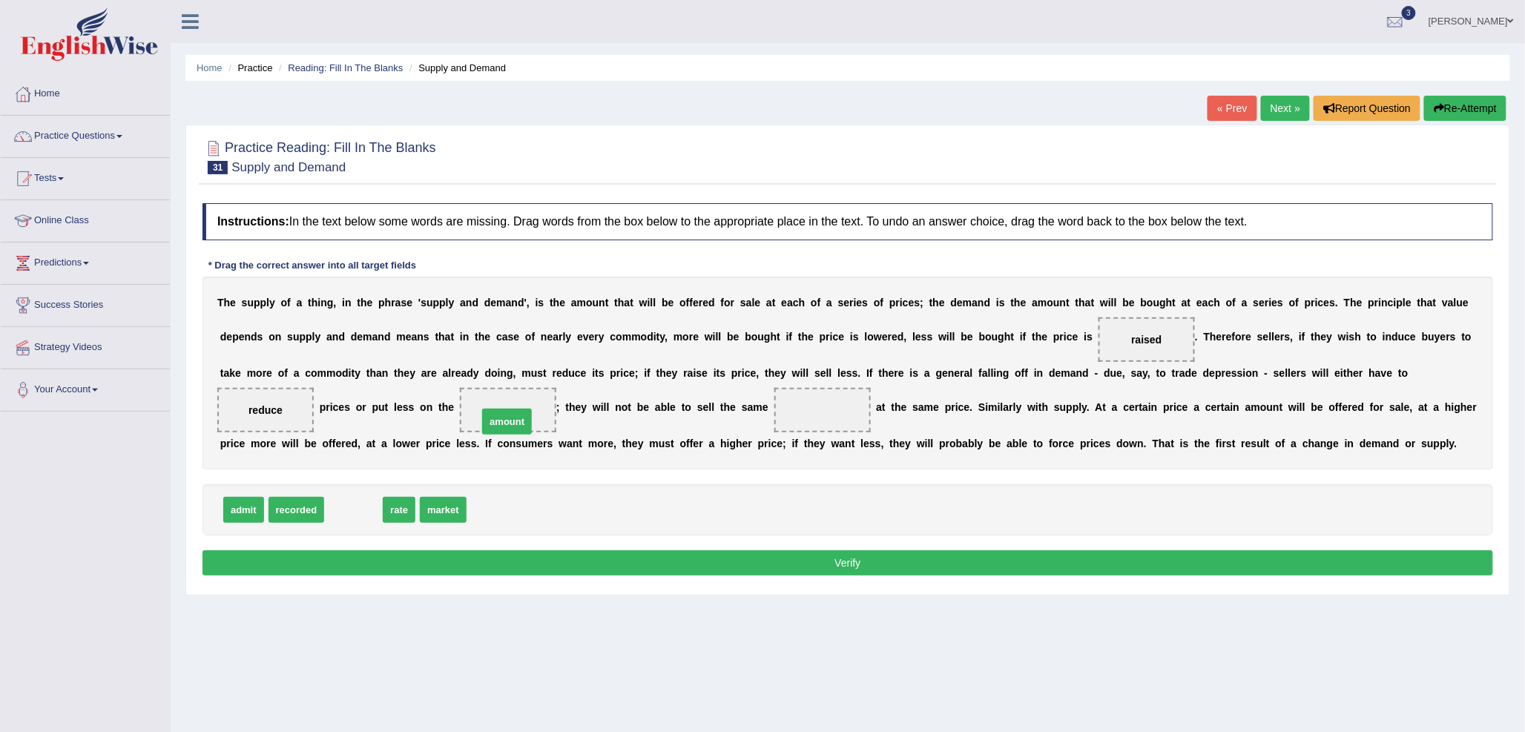
drag, startPoint x: 367, startPoint y: 514, endPoint x: 525, endPoint y: 423, distance: 182.4
drag, startPoint x: 517, startPoint y: 403, endPoint x: 487, endPoint y: 510, distance: 110.1
drag, startPoint x: 339, startPoint y: 513, endPoint x: 544, endPoint y: 413, distance: 228.6
drag, startPoint x: 510, startPoint y: 404, endPoint x: 840, endPoint y: 404, distance: 330.1
drag, startPoint x: 409, startPoint y: 513, endPoint x: 504, endPoint y: 410, distance: 140.1
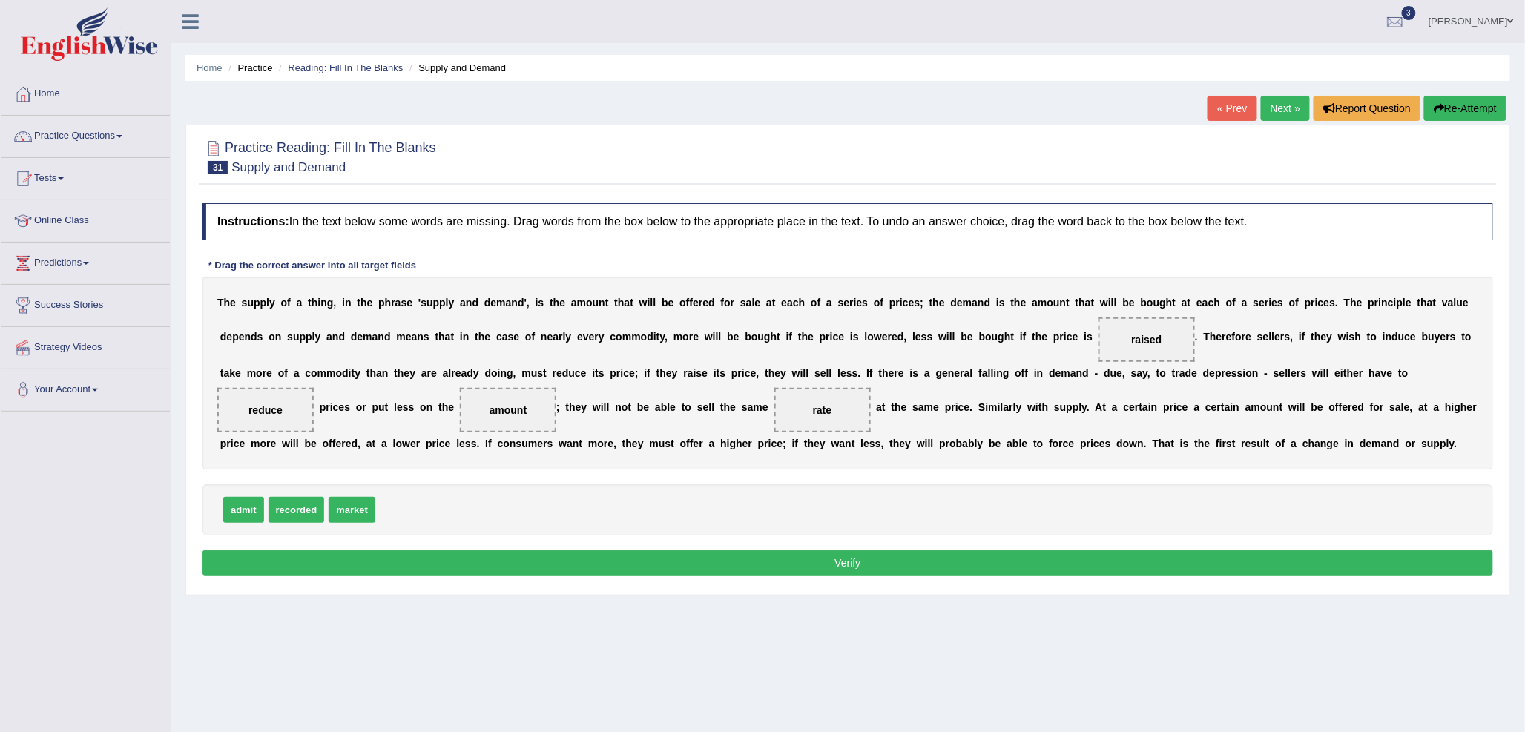
click at [593, 552] on button "Verify" at bounding box center [847, 562] width 1291 height 25
